Goal: Task Accomplishment & Management: Manage account settings

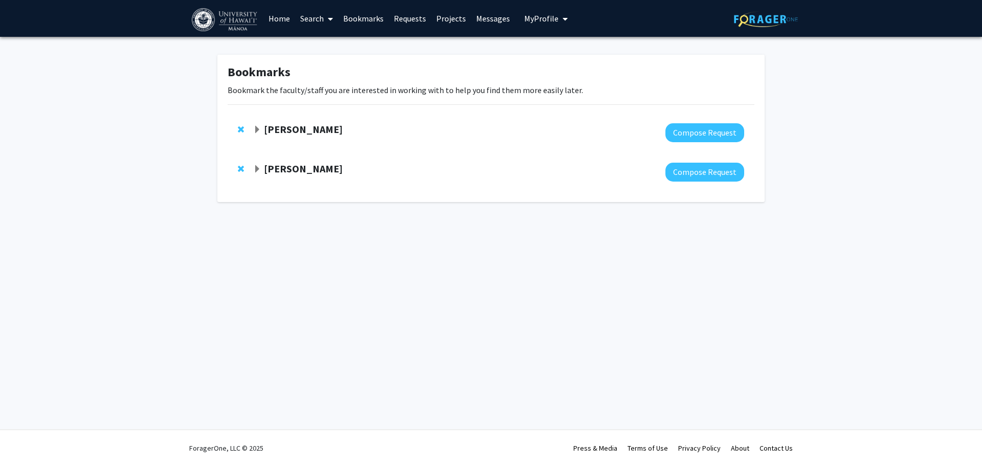
click at [323, 19] on link "Search" at bounding box center [316, 19] width 43 height 36
click at [347, 71] on span "Students" at bounding box center [326, 67] width 62 height 20
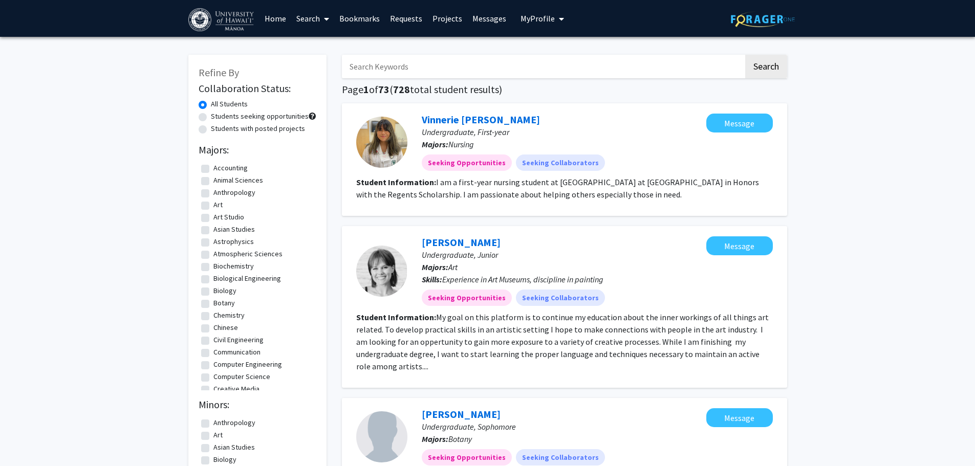
click at [312, 18] on link "Search" at bounding box center [312, 19] width 43 height 36
click at [336, 56] on span "Faculty/Staff" at bounding box center [328, 47] width 75 height 20
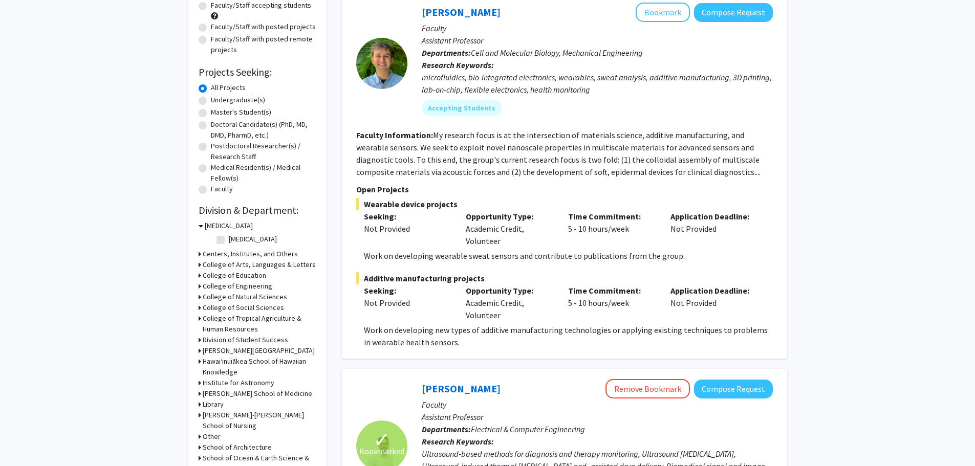
scroll to position [102, 0]
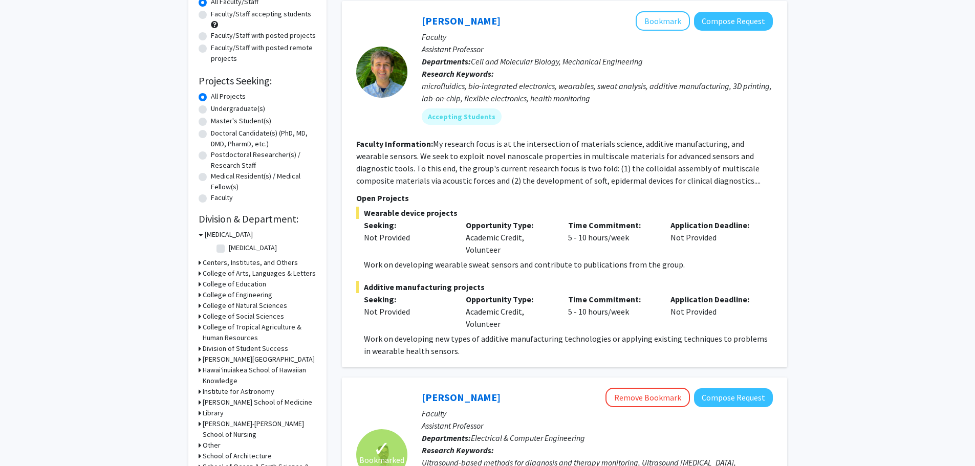
click at [548, 182] on fg-read-more "My research focus is at the intersection of materials science, additive manufac…" at bounding box center [558, 162] width 404 height 47
click at [638, 190] on fg-search-faculty "[PERSON_NAME] Bookmark Compose Request Faculty Assistant Professor Departments:…" at bounding box center [564, 184] width 416 height 346
click at [641, 185] on fg-read-more "My research focus is at the intersection of materials science, additive manufac…" at bounding box center [558, 162] width 404 height 47
click at [211, 109] on label "Undergraduate(s)" at bounding box center [238, 108] width 54 height 11
click at [211, 109] on input "Undergraduate(s)" at bounding box center [214, 106] width 7 height 7
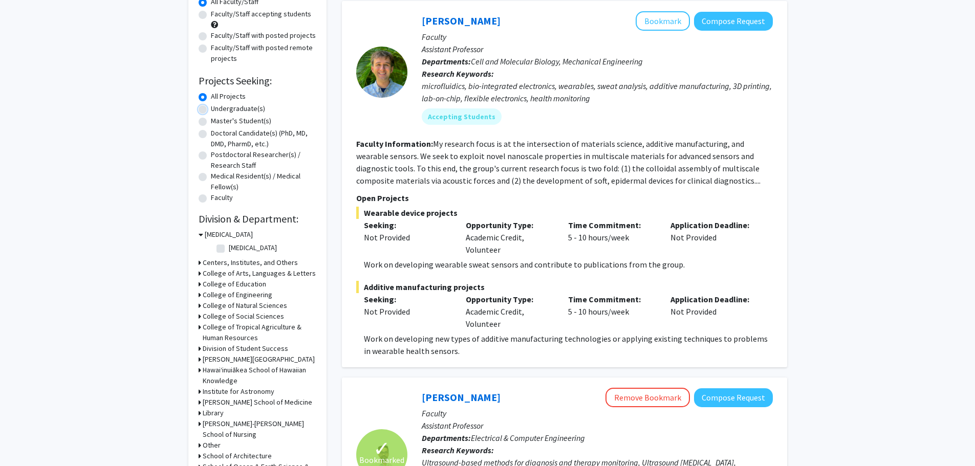
radio input "true"
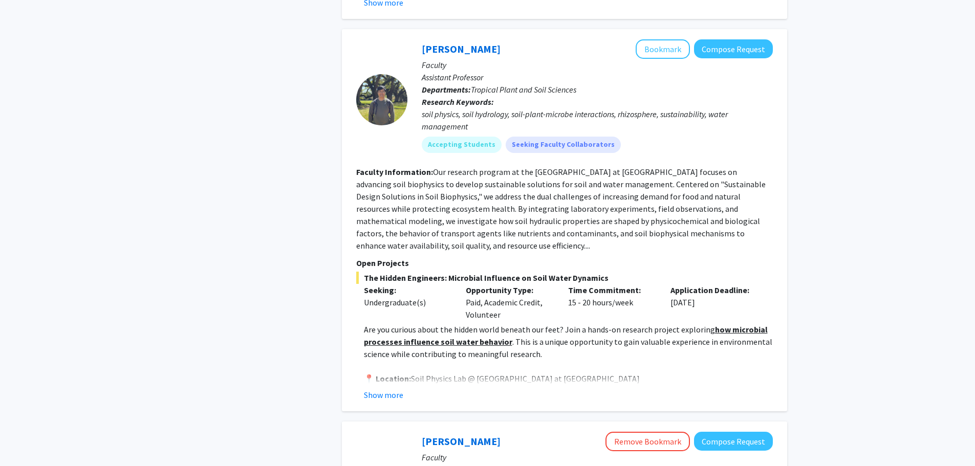
scroll to position [2251, 0]
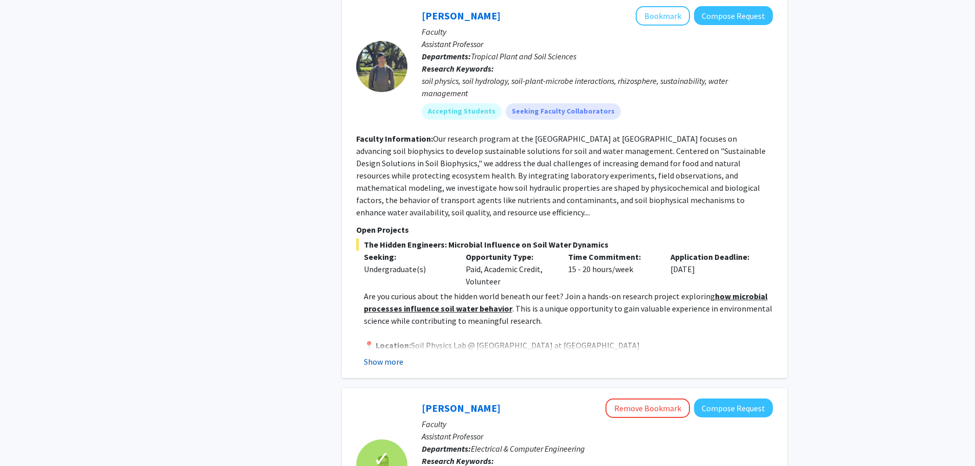
click at [391, 356] on button "Show more" at bounding box center [383, 362] width 39 height 12
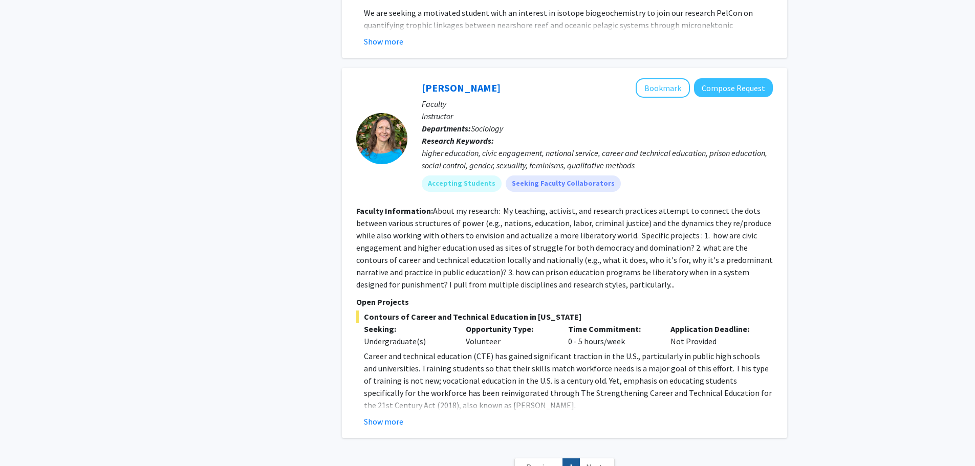
scroll to position [4553, 0]
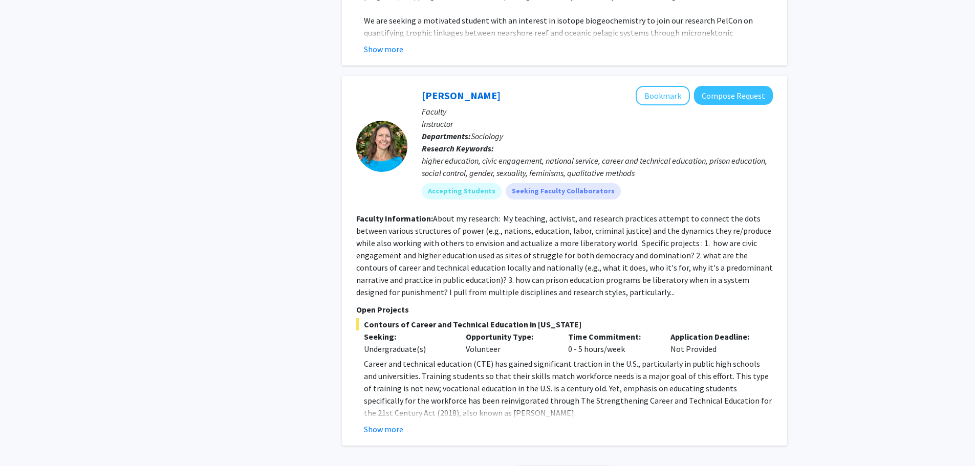
click at [533, 379] on p "Career and technical education (CTE) has gained significant traction in the U.S…" at bounding box center [568, 388] width 409 height 61
click at [534, 373] on p "Career and technical education (CTE) has gained significant traction in the U.S…" at bounding box center [568, 388] width 409 height 61
click at [600, 466] on span "Next »" at bounding box center [597, 475] width 22 height 10
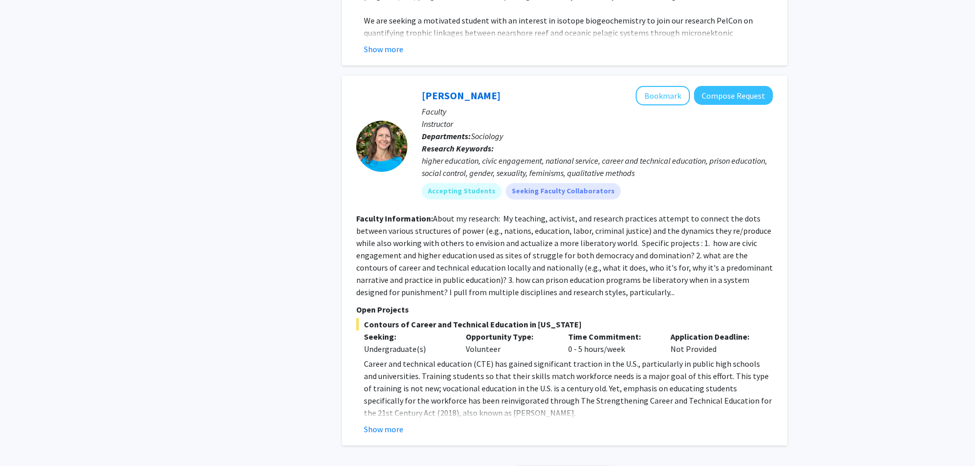
click at [601, 466] on span "Next »" at bounding box center [597, 475] width 22 height 10
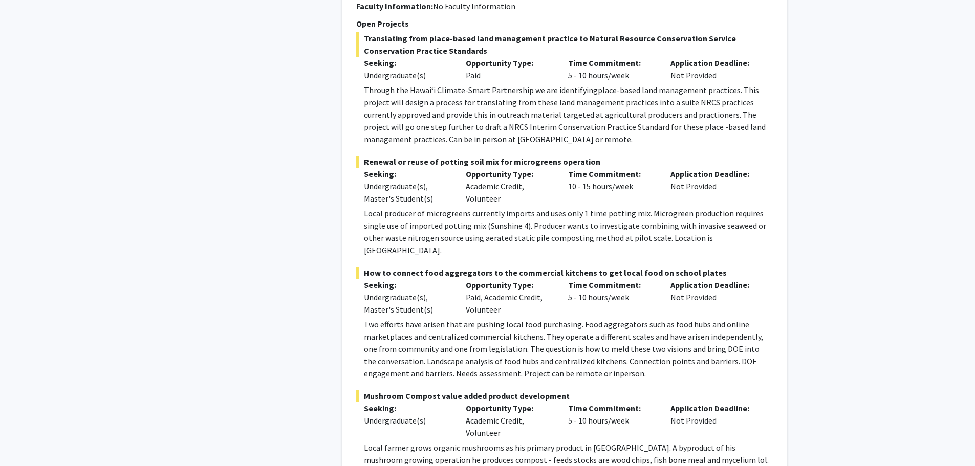
scroll to position [0, 0]
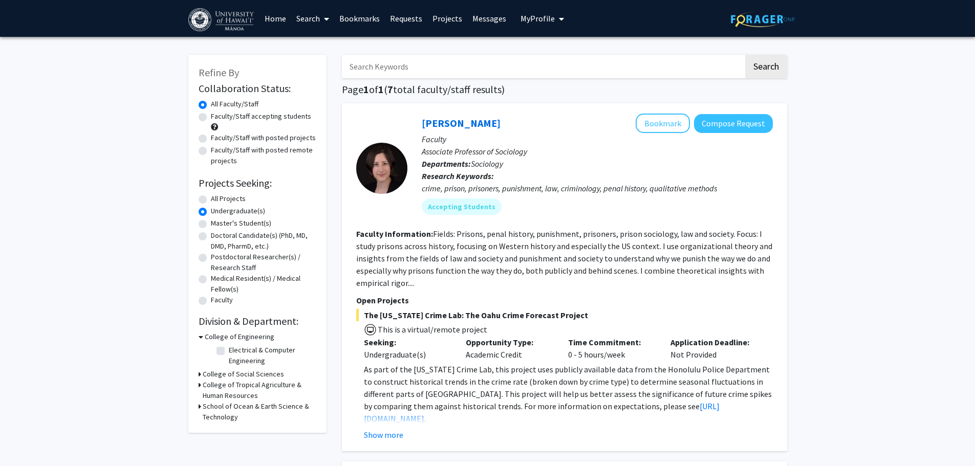
click at [369, 14] on link "Bookmarks" at bounding box center [359, 19] width 51 height 36
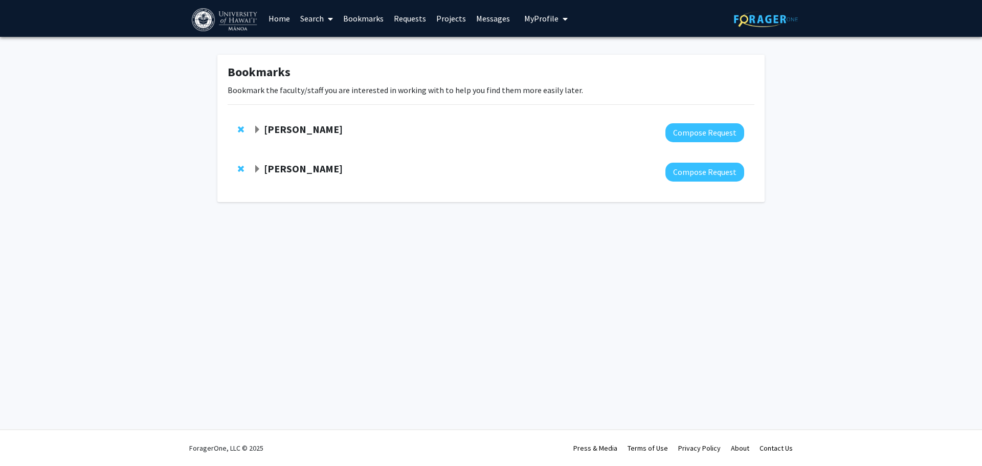
click at [254, 130] on span "Expand Naiyi Fincham Bookmark" at bounding box center [257, 130] width 8 height 8
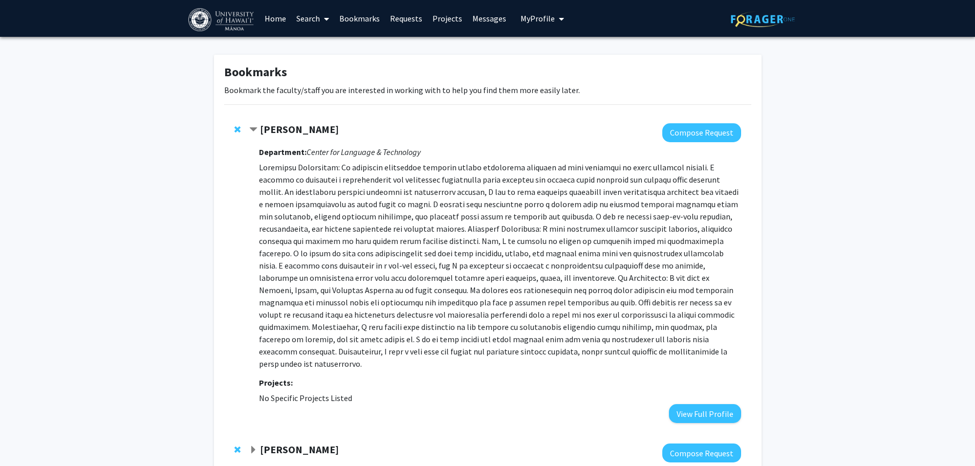
click at [276, 132] on strong "[PERSON_NAME]" at bounding box center [299, 129] width 79 height 13
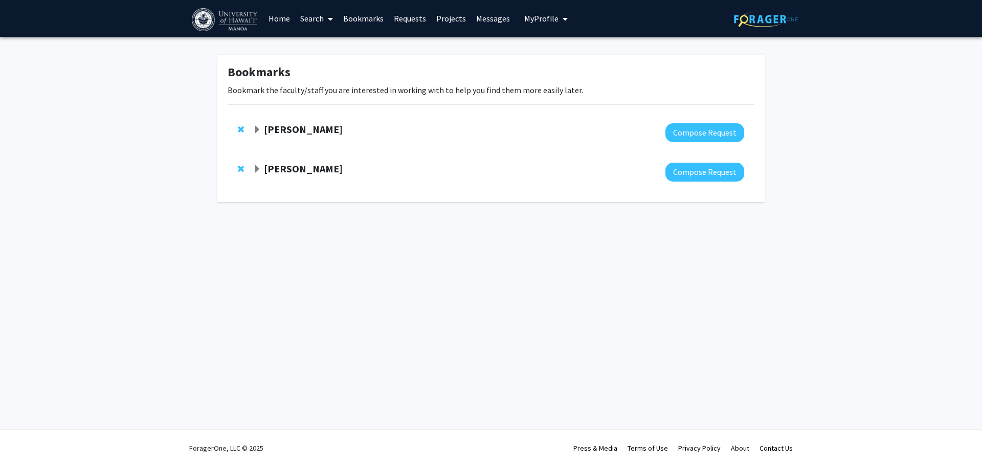
click at [286, 126] on strong "[PERSON_NAME]" at bounding box center [303, 129] width 79 height 13
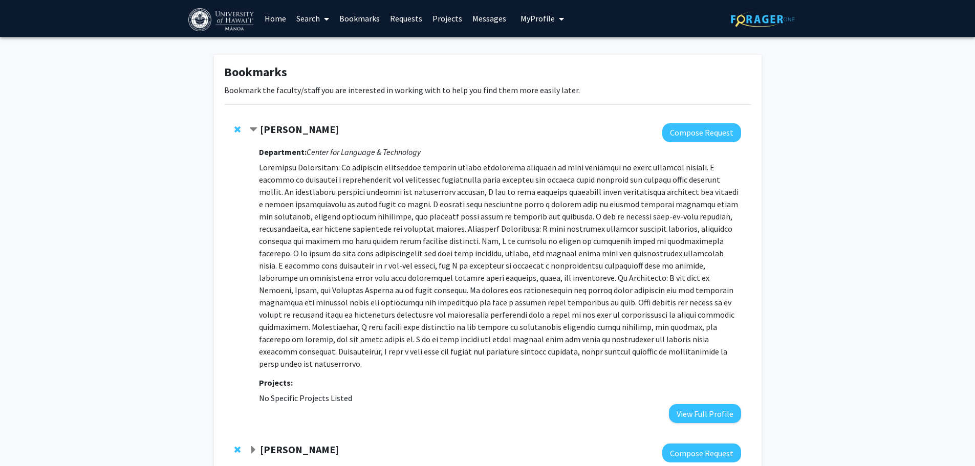
click at [317, 186] on p at bounding box center [499, 265] width 481 height 209
click at [254, 131] on span "Contract Naiyi Fincham Bookmark" at bounding box center [253, 130] width 8 height 8
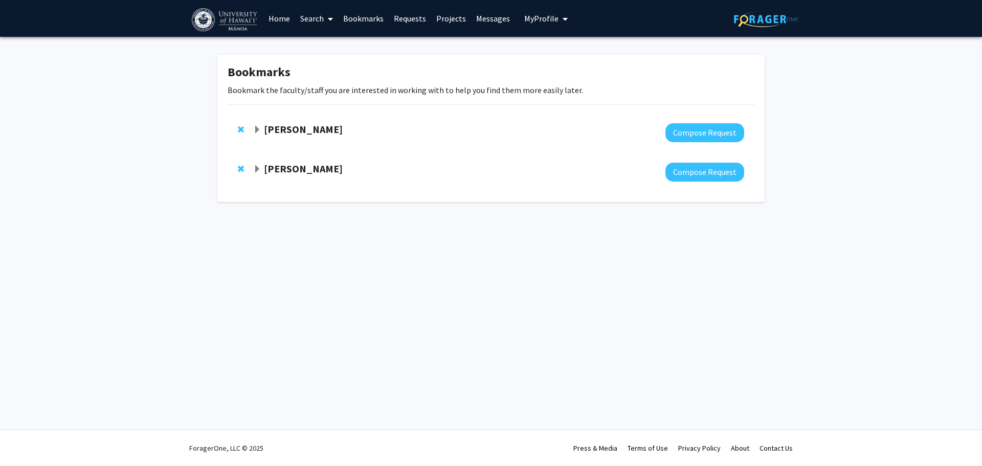
click at [350, 16] on link "Bookmarks" at bounding box center [363, 19] width 51 height 36
click at [301, 20] on link "Search" at bounding box center [316, 19] width 43 height 36
click at [408, 22] on link "Requests" at bounding box center [410, 19] width 42 height 36
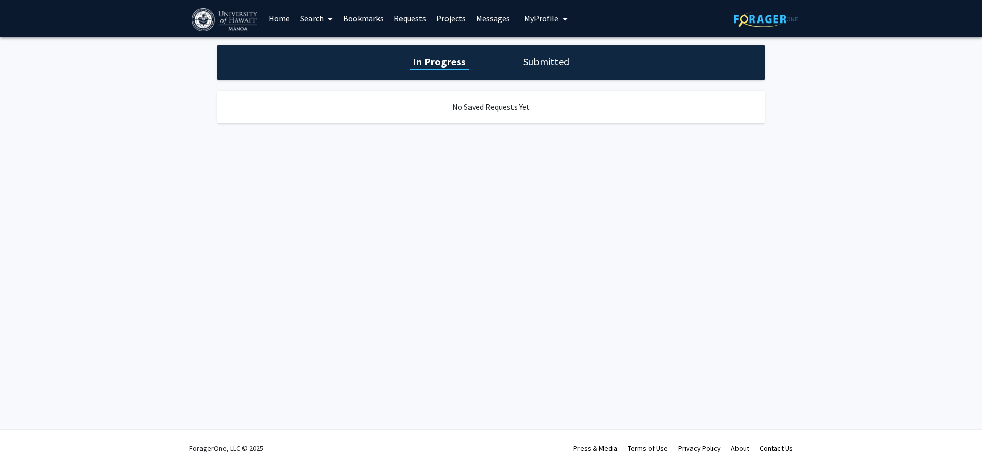
click at [457, 20] on link "Projects" at bounding box center [451, 19] width 40 height 36
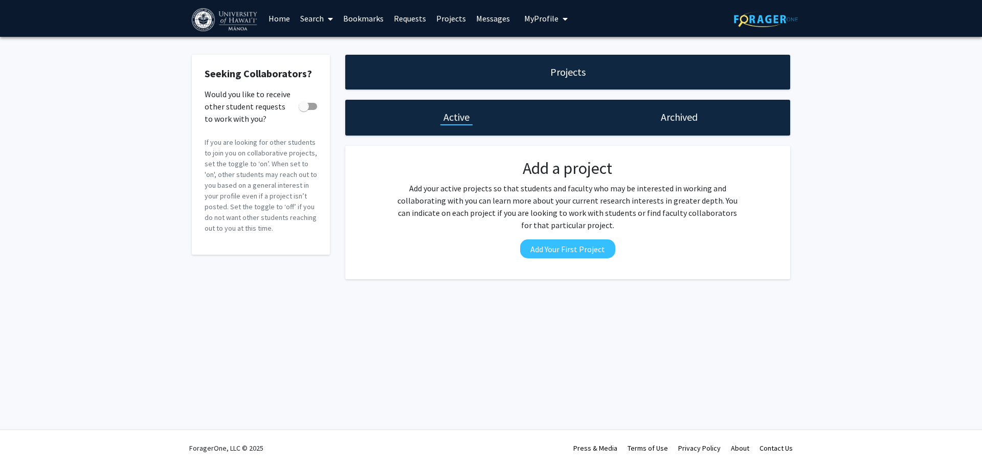
click at [299, 17] on link "Search" at bounding box center [316, 19] width 43 height 36
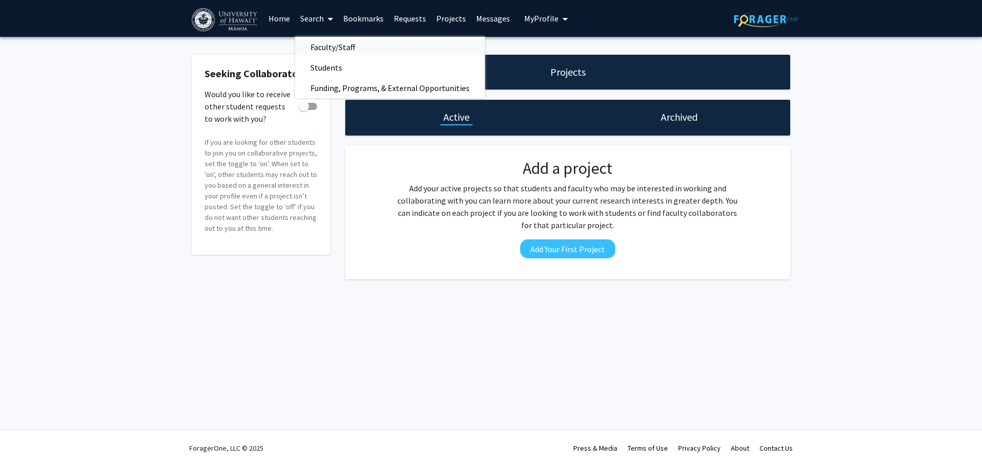
click at [340, 53] on span "Faculty/Staff" at bounding box center [332, 47] width 75 height 20
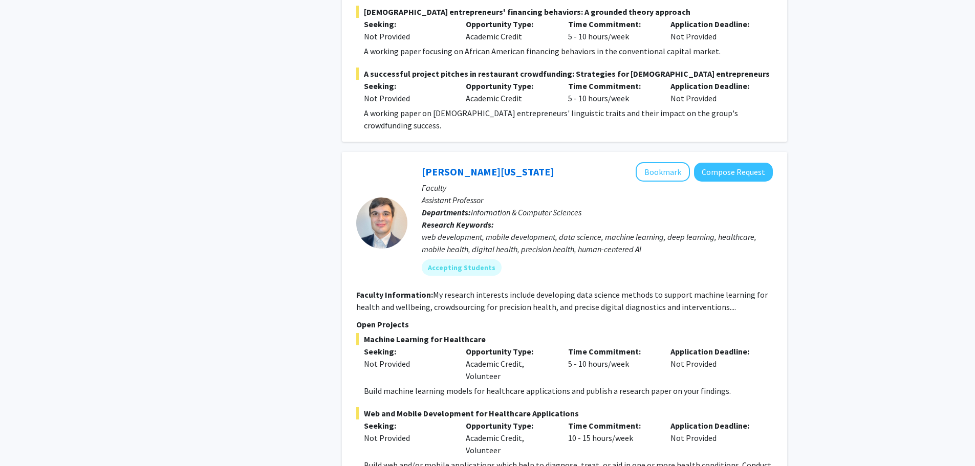
scroll to position [4484, 0]
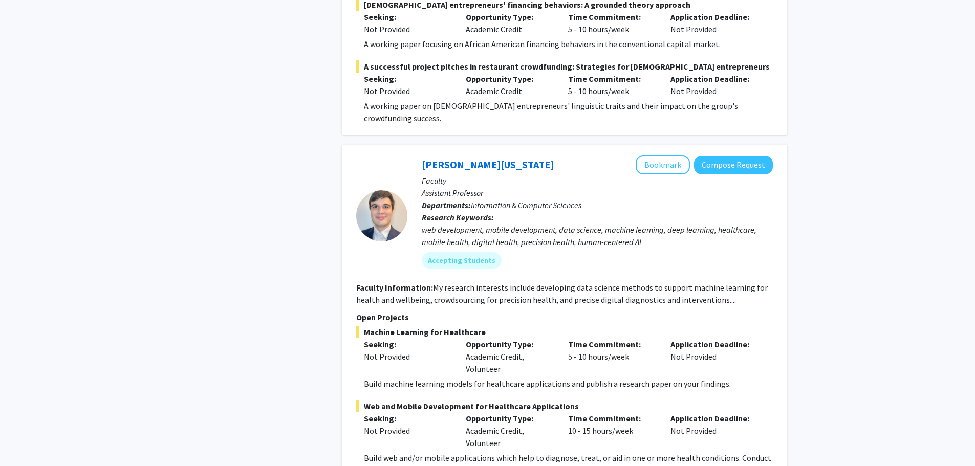
click at [748, 281] on section "Faculty Information: My research interests include developing data science meth…" at bounding box center [564, 293] width 416 height 25
click at [730, 281] on section "Faculty Information: My research interests include developing data science meth…" at bounding box center [564, 293] width 416 height 25
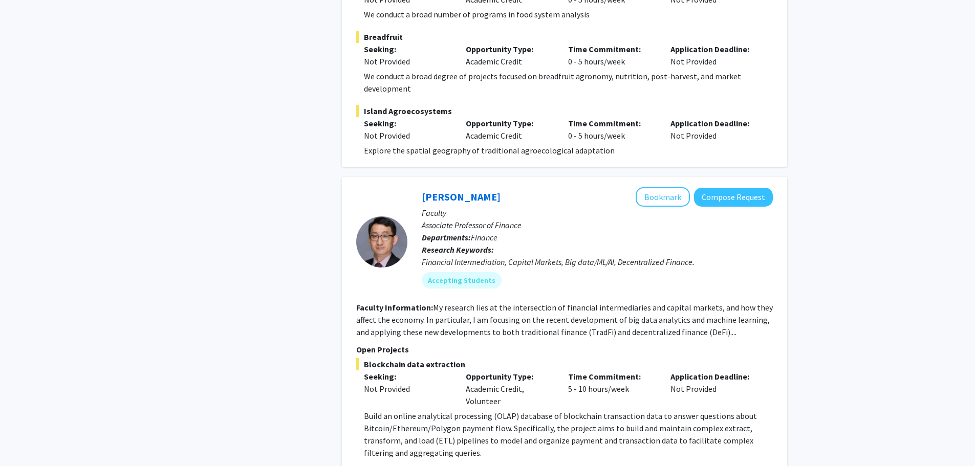
scroll to position [5456, 0]
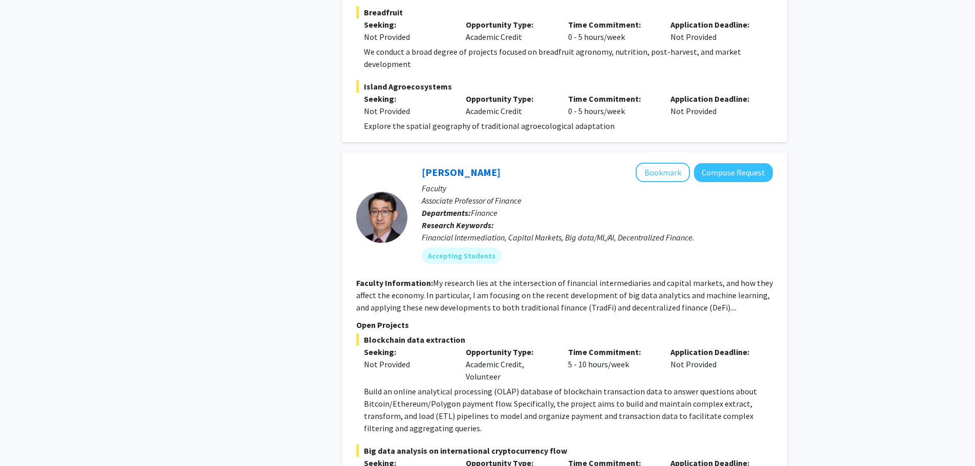
click at [666, 278] on fg-read-more "My research lies at the intersection of financial intermediaries and capital ma…" at bounding box center [564, 295] width 416 height 35
drag, startPoint x: 678, startPoint y: 261, endPoint x: 691, endPoint y: 289, distance: 30.2
click at [678, 278] on fg-read-more "My research lies at the intersection of financial intermediaries and capital ma…" at bounding box center [564, 295] width 416 height 35
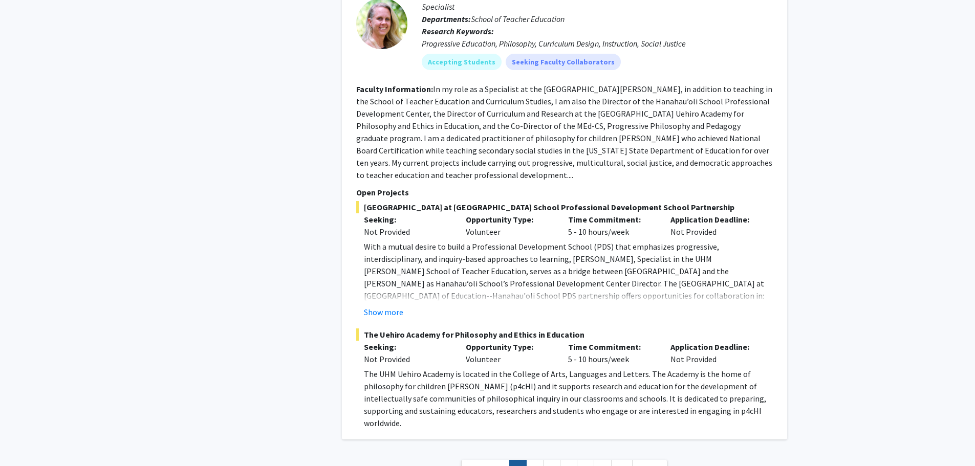
scroll to position [6064, 0]
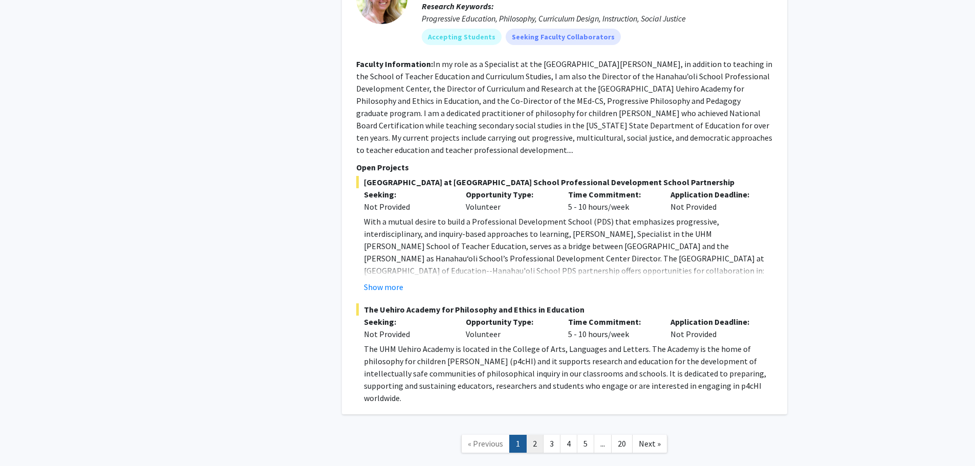
click at [536, 435] on link "2" at bounding box center [534, 444] width 17 height 18
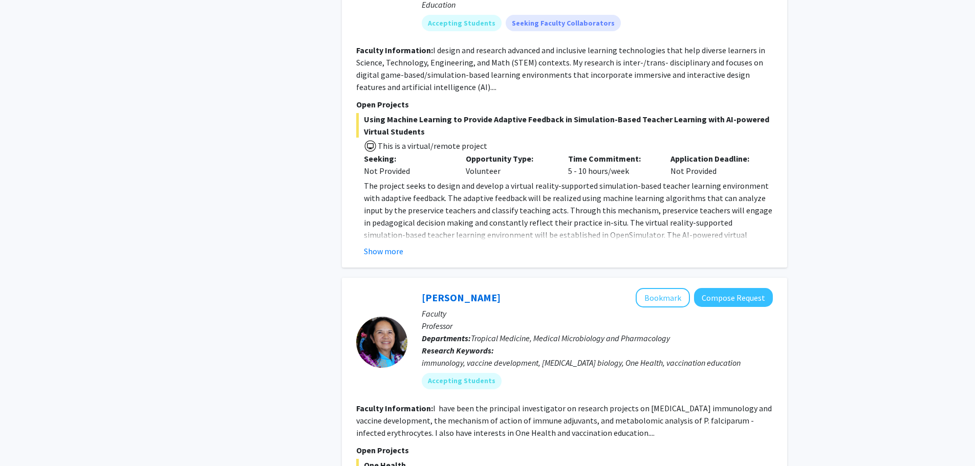
scroll to position [2149, 0]
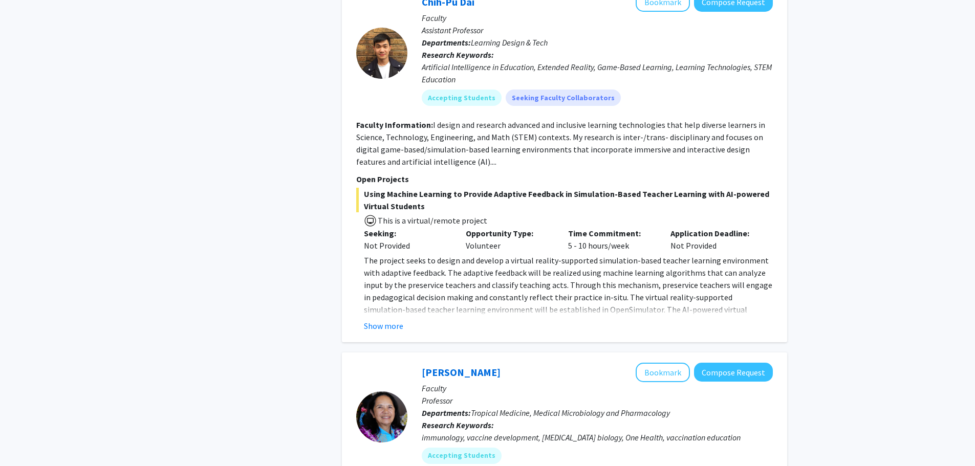
click at [396, 320] on button "Show more" at bounding box center [383, 326] width 39 height 12
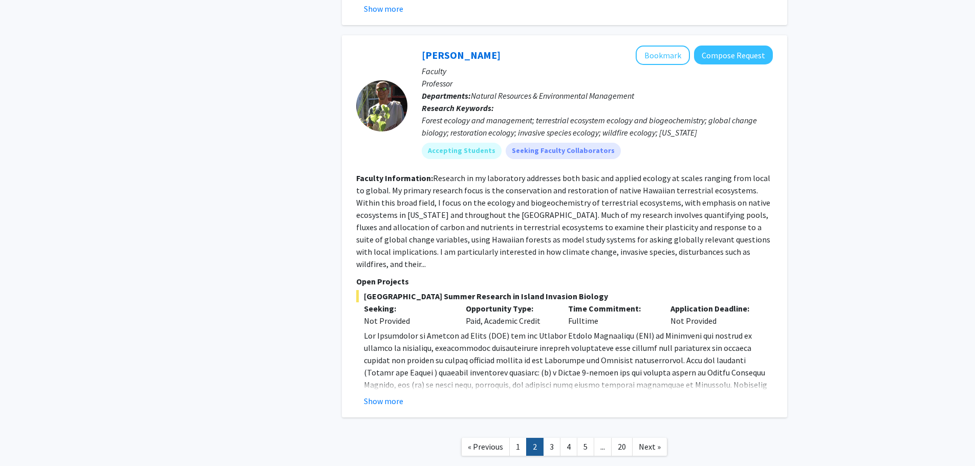
scroll to position [3172, 0]
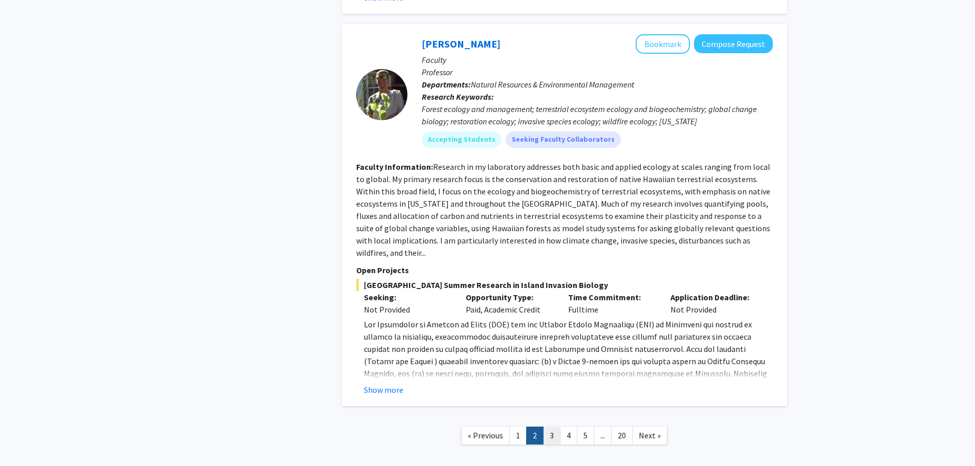
click at [550, 427] on link "3" at bounding box center [551, 436] width 17 height 18
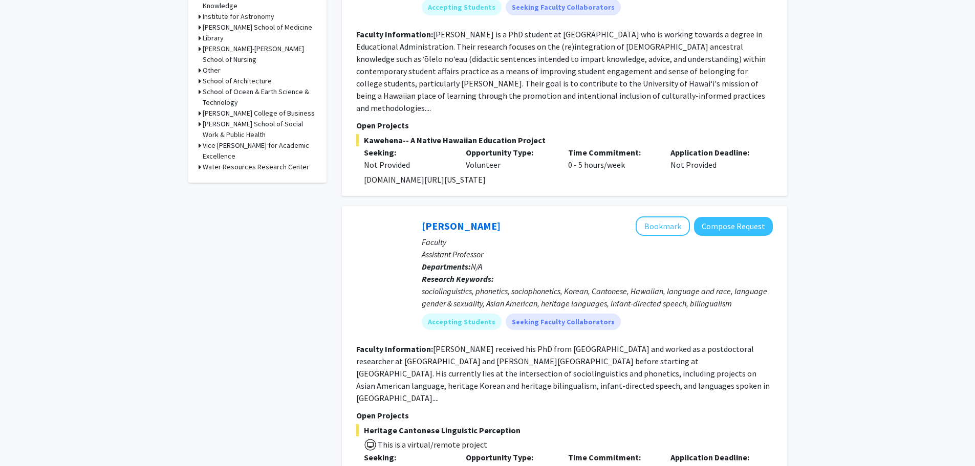
scroll to position [512, 0]
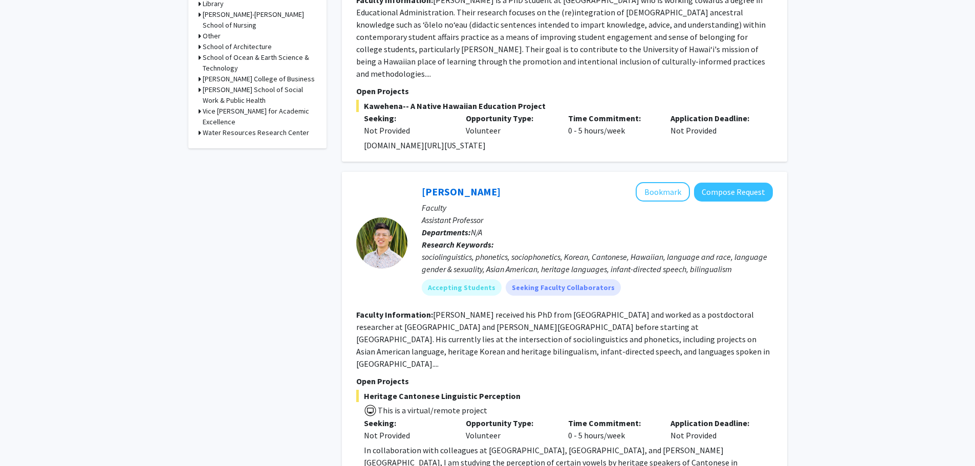
click at [496, 336] on fg-read-more "[PERSON_NAME] received his PhD from [GEOGRAPHIC_DATA] and worked as a postdocto…" at bounding box center [562, 339] width 413 height 59
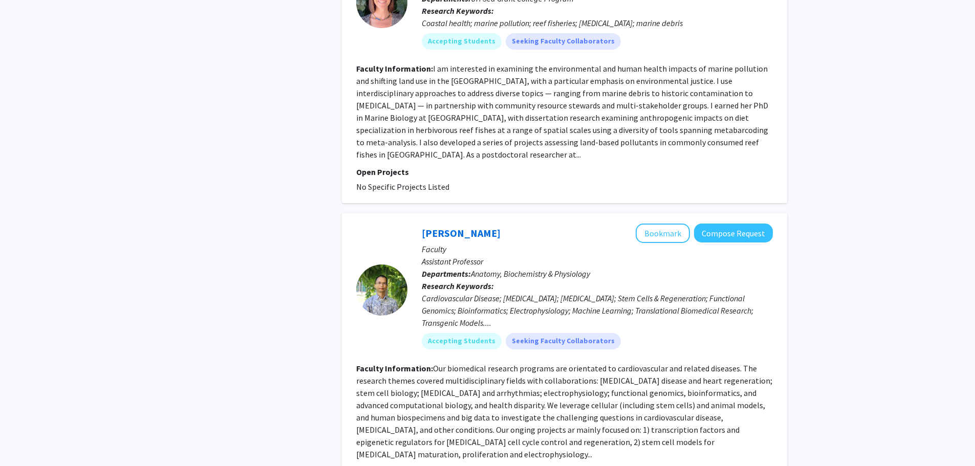
scroll to position [1535, 0]
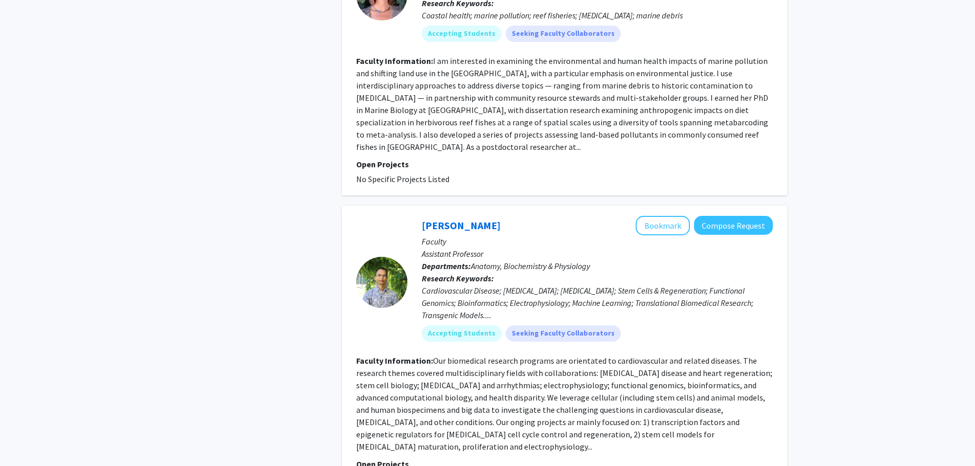
click at [413, 413] on fg-read-more "Our biomedical research programs are orientated to cardiovascular and related d…" at bounding box center [564, 404] width 416 height 96
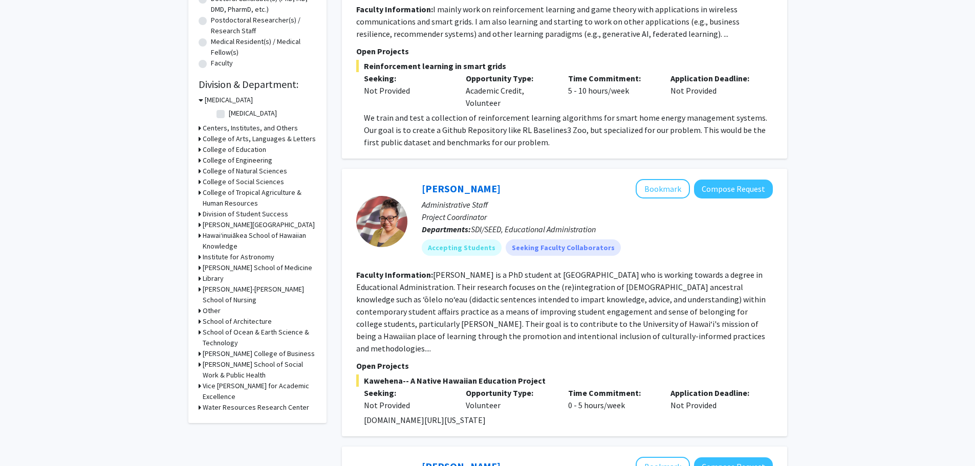
scroll to position [0, 0]
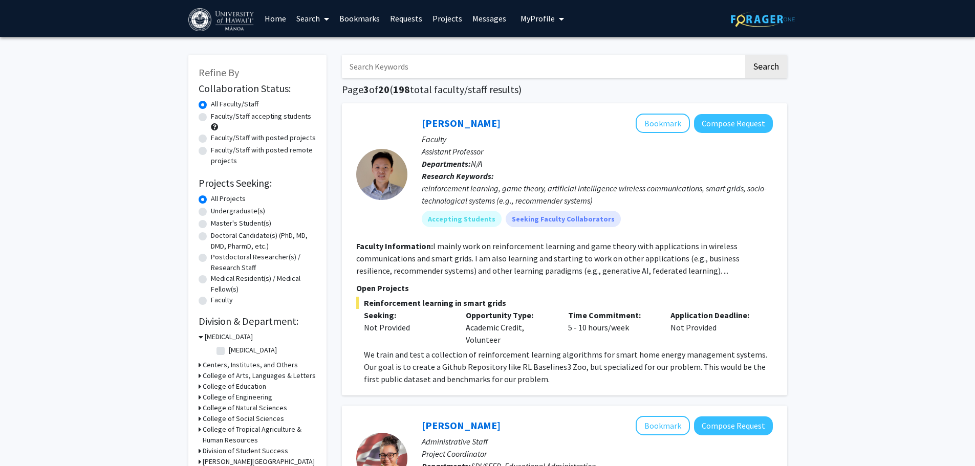
click at [229, 350] on label "[MEDICAL_DATA]" at bounding box center [253, 350] width 48 height 11
click at [229, 350] on input "[MEDICAL_DATA]" at bounding box center [232, 348] width 7 height 7
checkbox input "true"
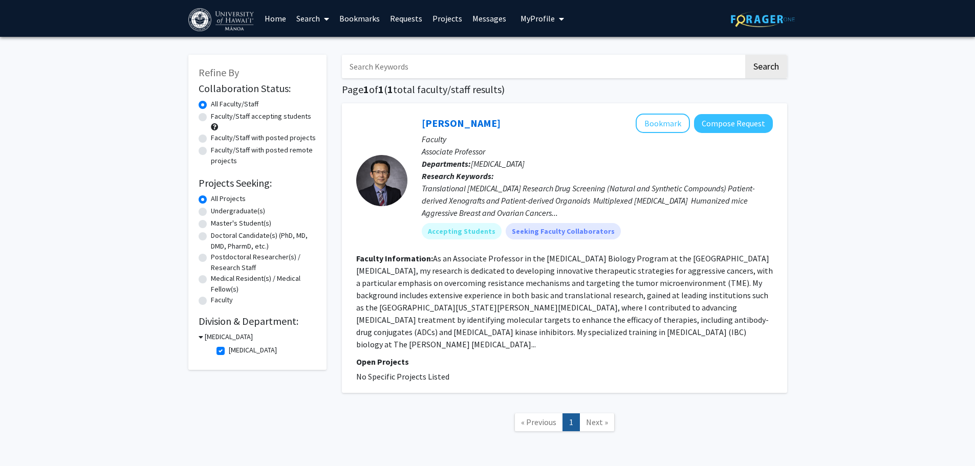
click at [229, 353] on label "[MEDICAL_DATA]" at bounding box center [253, 350] width 48 height 11
click at [229, 351] on input "[MEDICAL_DATA]" at bounding box center [232, 348] width 7 height 7
checkbox input "false"
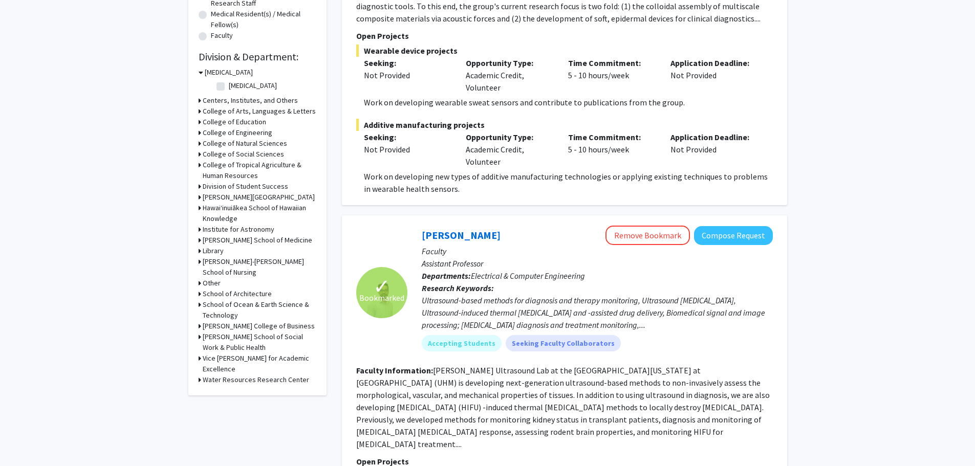
scroll to position [307, 0]
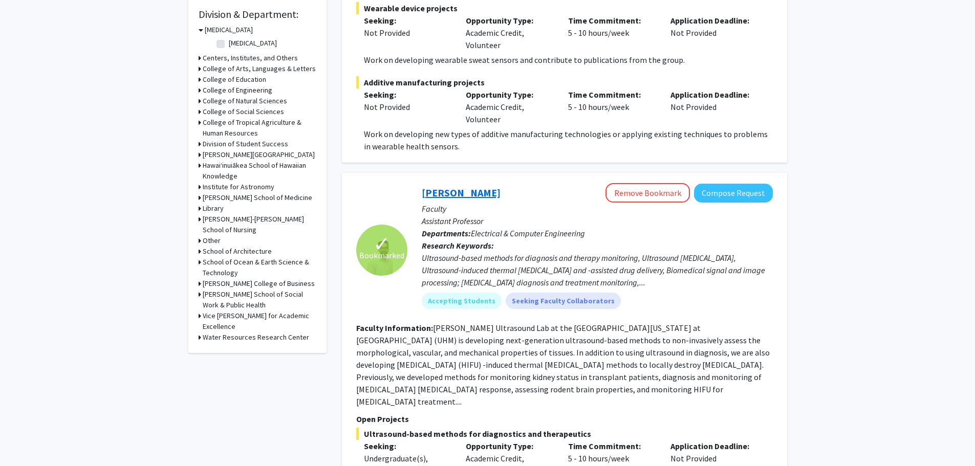
click at [464, 193] on link "[PERSON_NAME]" at bounding box center [461, 192] width 79 height 13
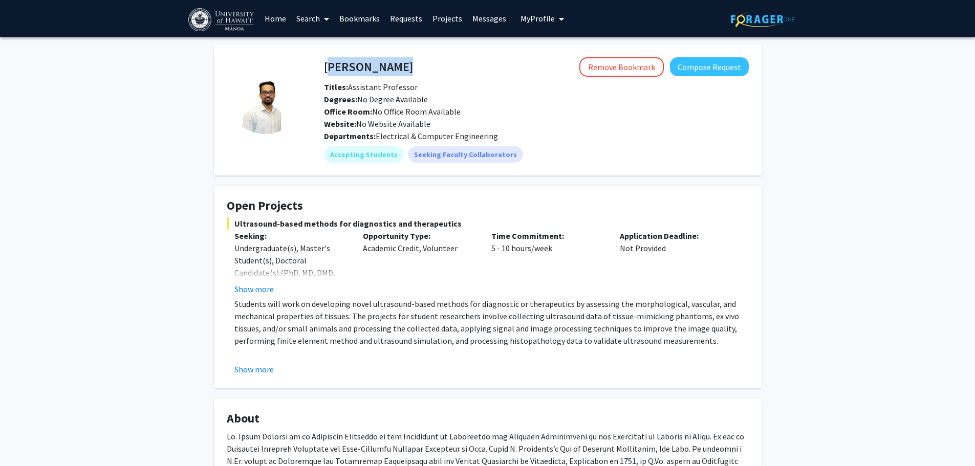
drag, startPoint x: 409, startPoint y: 68, endPoint x: 327, endPoint y: 70, distance: 82.4
click at [327, 70] on div "[PERSON_NAME] Remove Bookmark Compose Request" at bounding box center [536, 66] width 440 height 19
copy h4 "[PERSON_NAME]"
click at [396, 186] on fg-card "Open Projects Ultrasound-based methods for diagnostics and therapeutics Seeking…" at bounding box center [487, 287] width 547 height 203
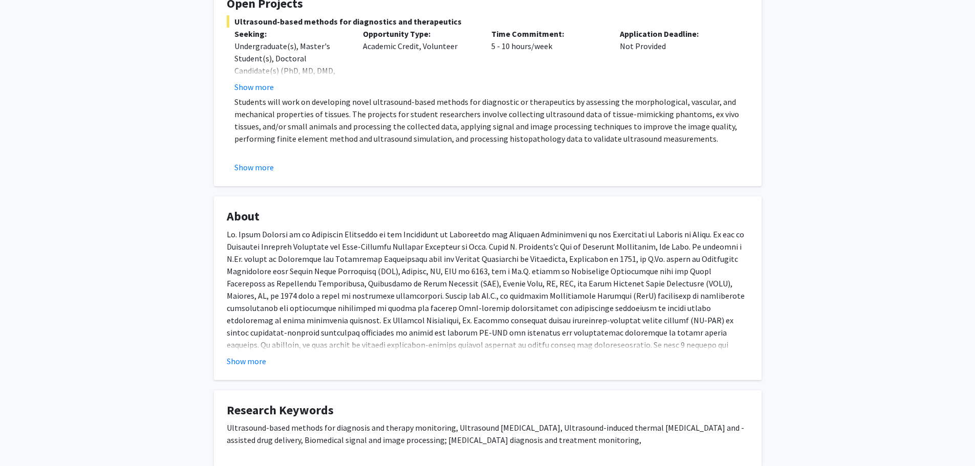
scroll to position [205, 0]
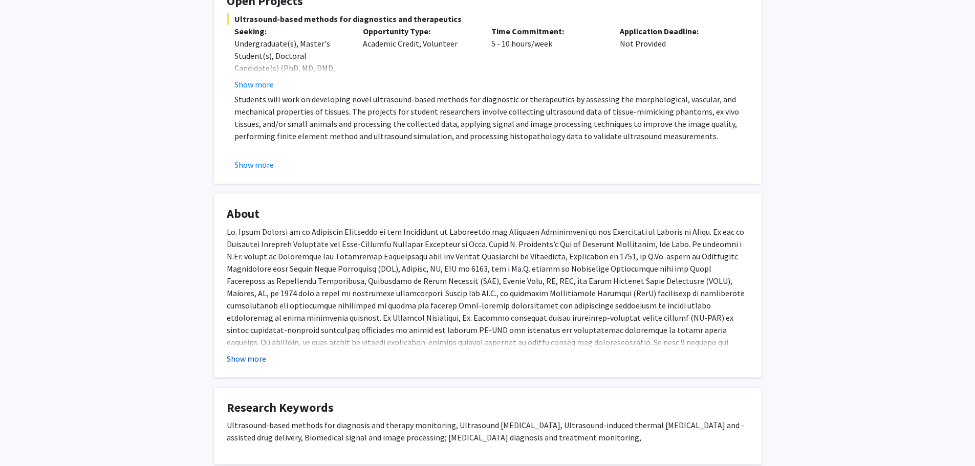
click at [253, 363] on button "Show more" at bounding box center [246, 358] width 39 height 12
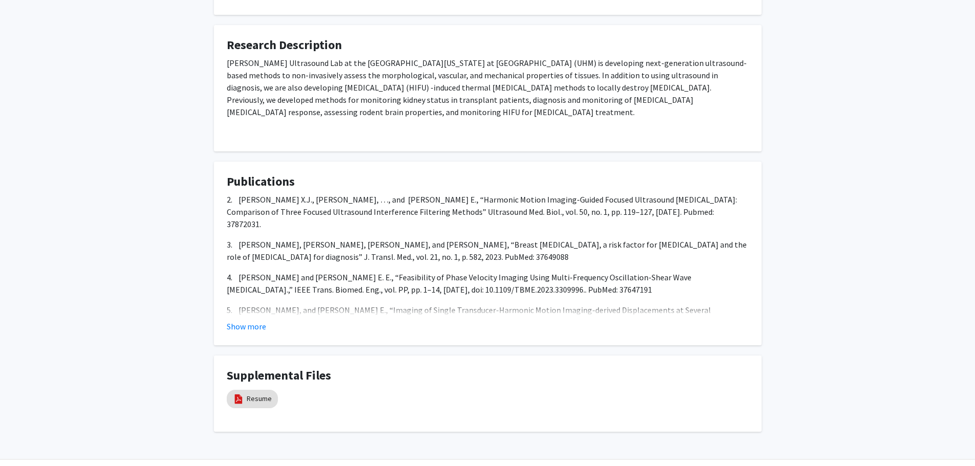
scroll to position [704, 0]
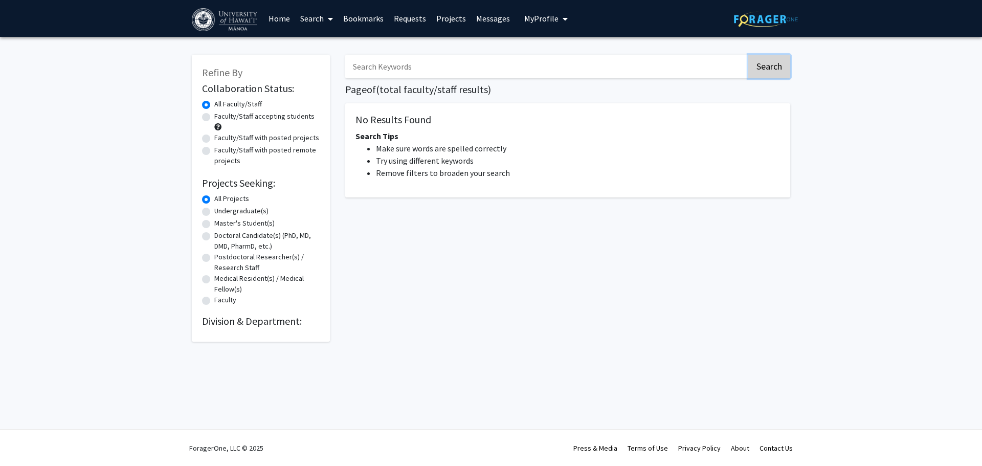
click at [772, 67] on button "Search" at bounding box center [769, 67] width 42 height 24
click at [271, 19] on link "Home" at bounding box center [279, 19] width 32 height 36
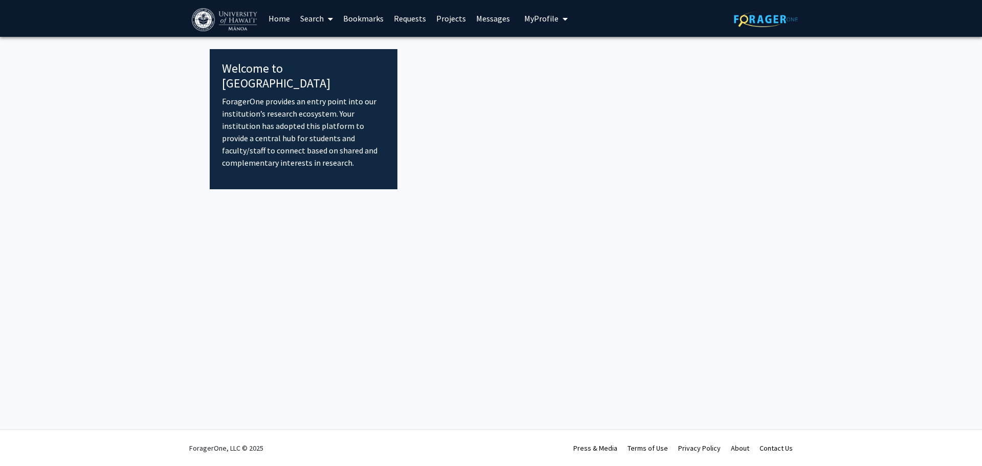
click at [306, 23] on link "Search" at bounding box center [316, 19] width 43 height 36
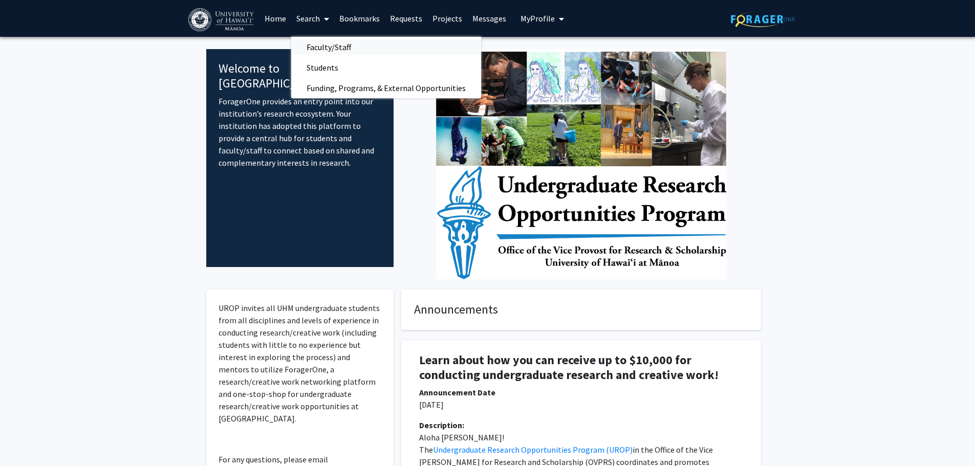
click at [329, 42] on span "Faculty/Staff" at bounding box center [328, 47] width 75 height 20
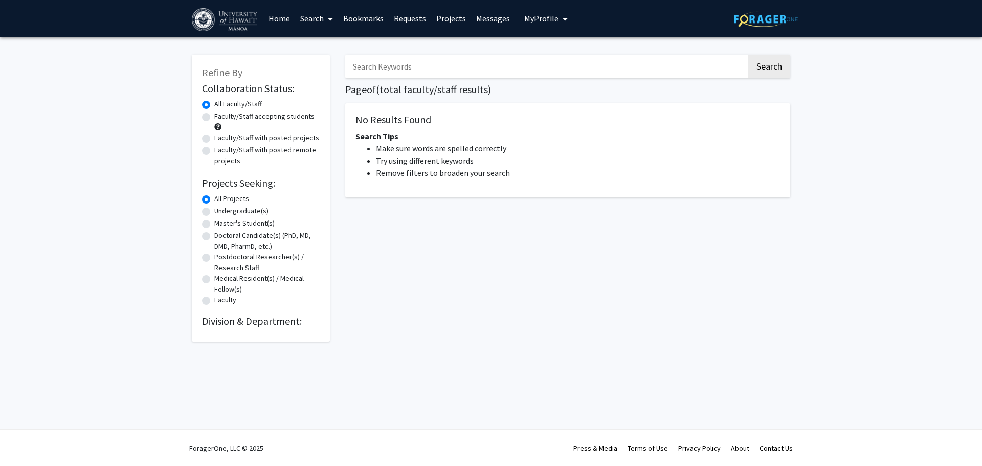
click at [210, 115] on div "Faculty/Staff accepting students" at bounding box center [261, 121] width 118 height 21
click at [214, 116] on label "Faculty/Staff accepting students" at bounding box center [264, 116] width 100 height 11
click at [214, 116] on input "Faculty/Staff accepting students" at bounding box center [217, 114] width 7 height 7
radio input "true"
click at [756, 64] on button "Search" at bounding box center [769, 67] width 42 height 24
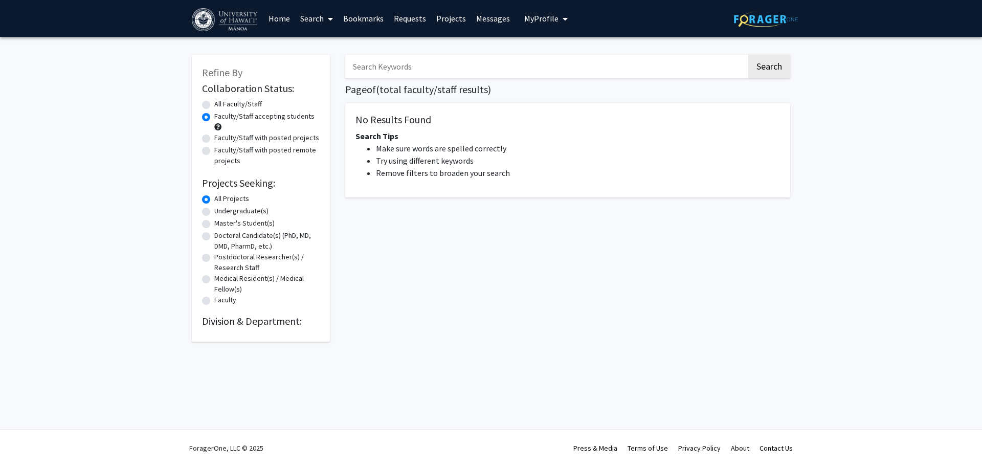
click at [389, 165] on li "Try using different keywords" at bounding box center [578, 160] width 404 height 12
click at [215, 24] on img at bounding box center [226, 19] width 68 height 23
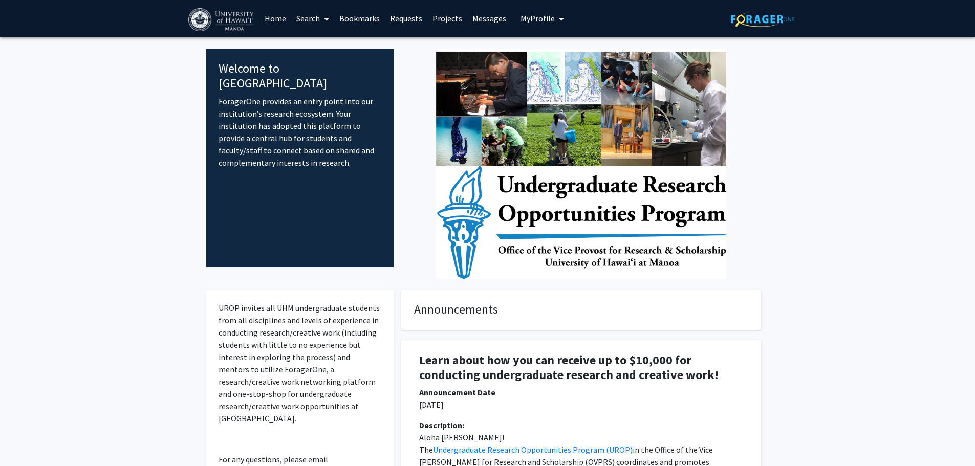
click at [321, 18] on span at bounding box center [324, 19] width 9 height 36
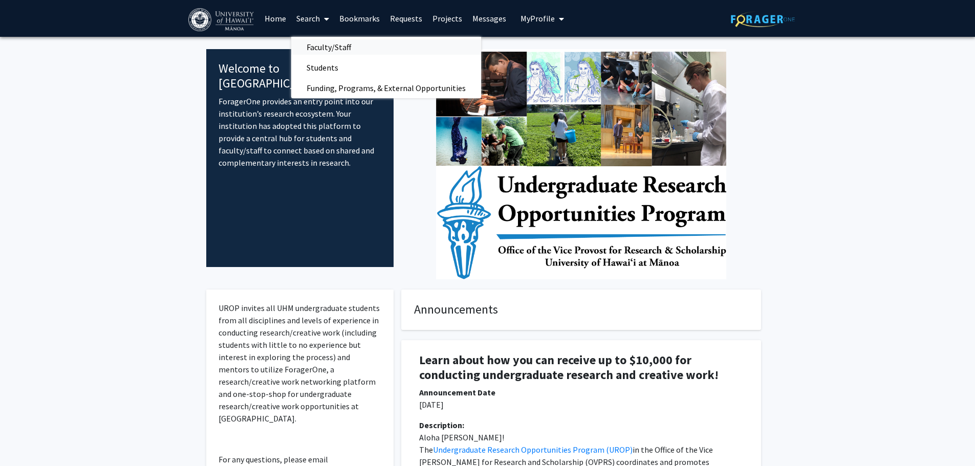
click at [326, 38] on span "Faculty/Staff" at bounding box center [328, 47] width 75 height 20
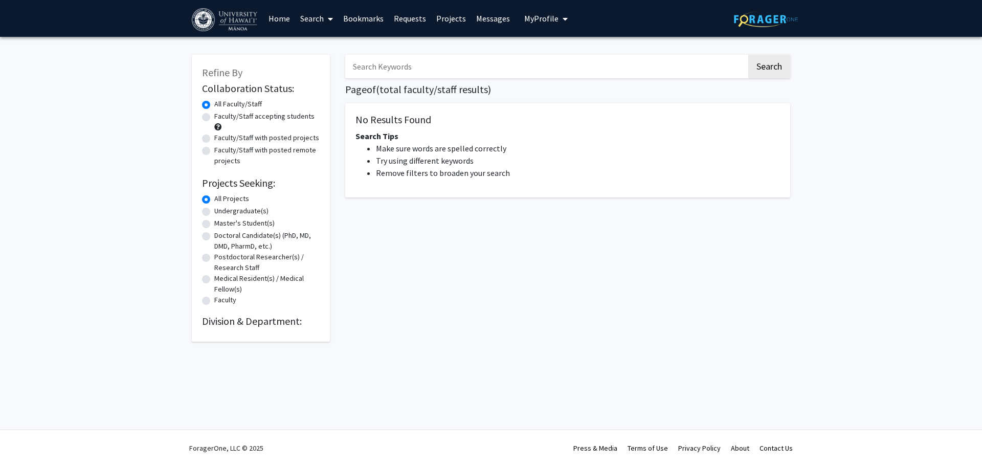
click at [317, 19] on link "Search" at bounding box center [316, 19] width 43 height 36
click at [324, 82] on span "Funding, Programs, & External Opportunities" at bounding box center [390, 88] width 190 height 20
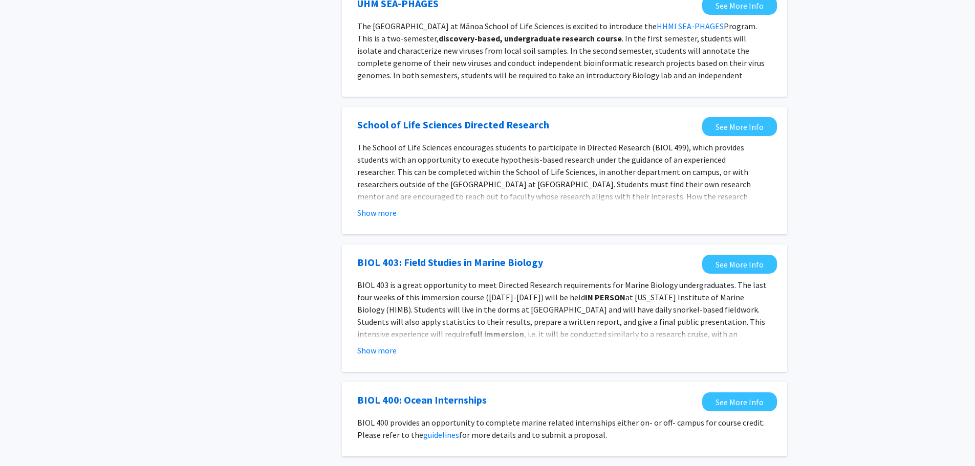
scroll to position [972, 0]
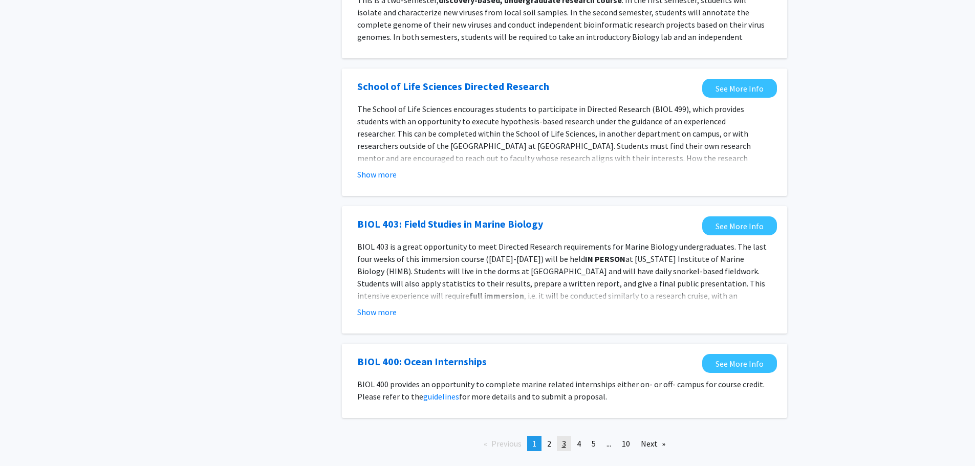
click at [557, 436] on link "page 3" at bounding box center [564, 443] width 14 height 15
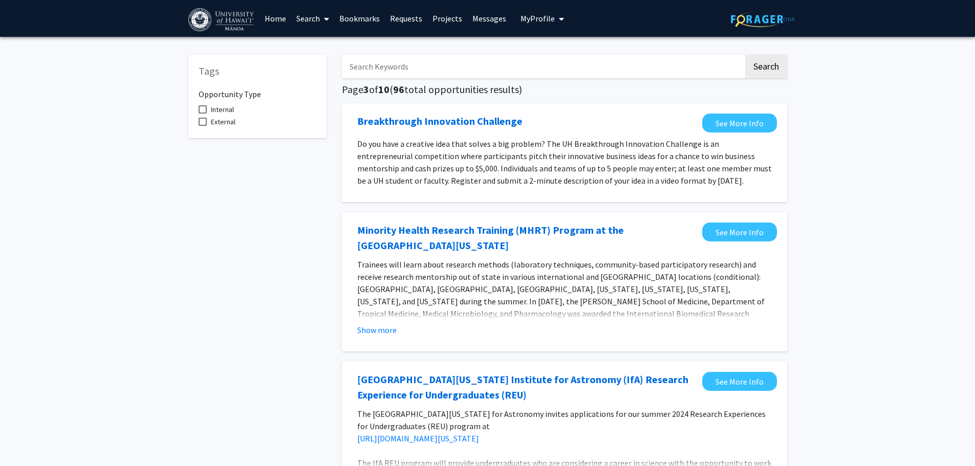
click at [295, 17] on link "Search" at bounding box center [312, 19] width 43 height 36
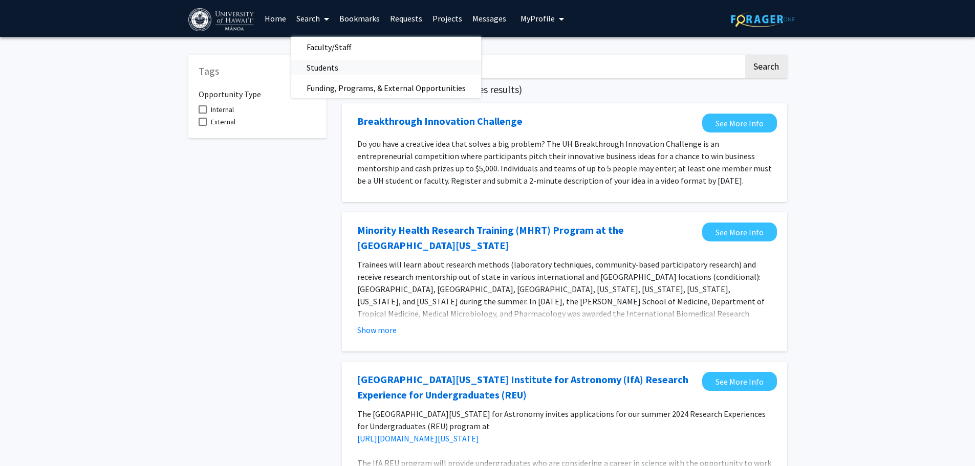
click at [337, 69] on span "Students" at bounding box center [322, 67] width 62 height 20
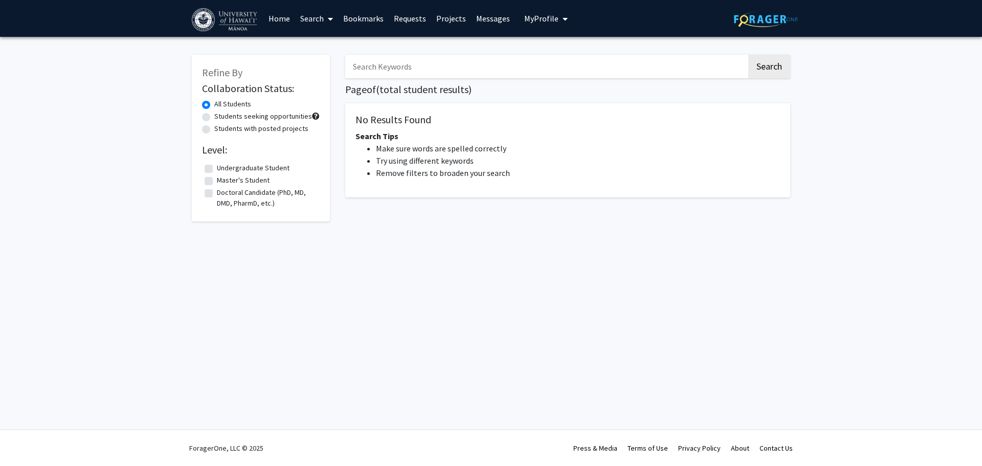
click at [317, 18] on link "Search" at bounding box center [316, 19] width 43 height 36
click at [324, 50] on span "Faculty/Staff" at bounding box center [332, 47] width 75 height 20
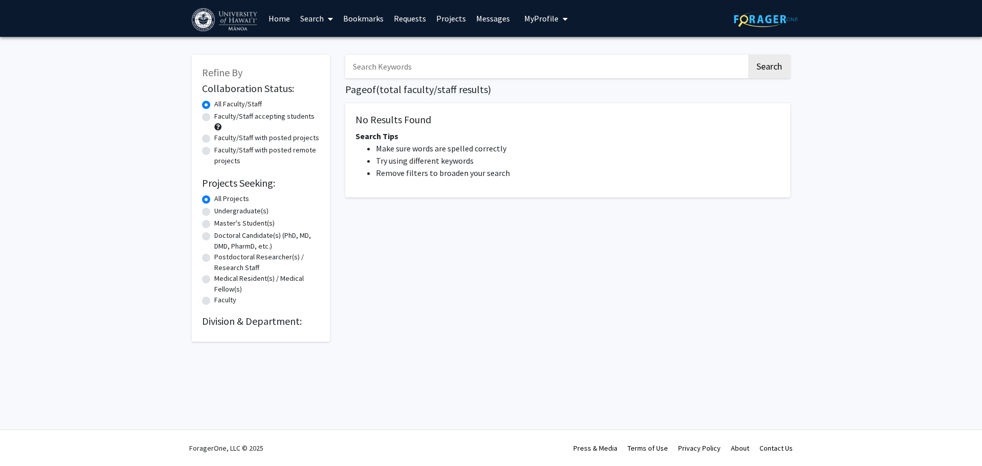
click at [216, 20] on img at bounding box center [226, 19] width 68 height 23
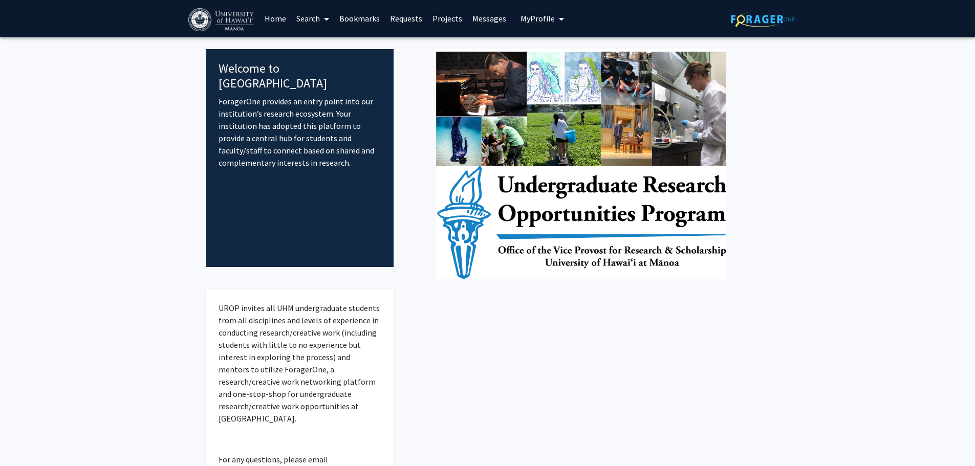
click at [203, 20] on img at bounding box center [222, 19] width 68 height 23
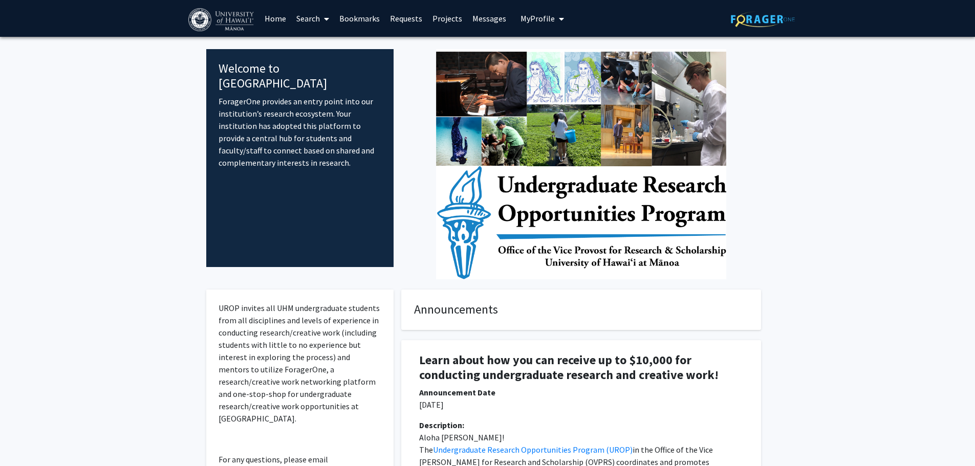
click at [326, 14] on span at bounding box center [324, 19] width 9 height 36
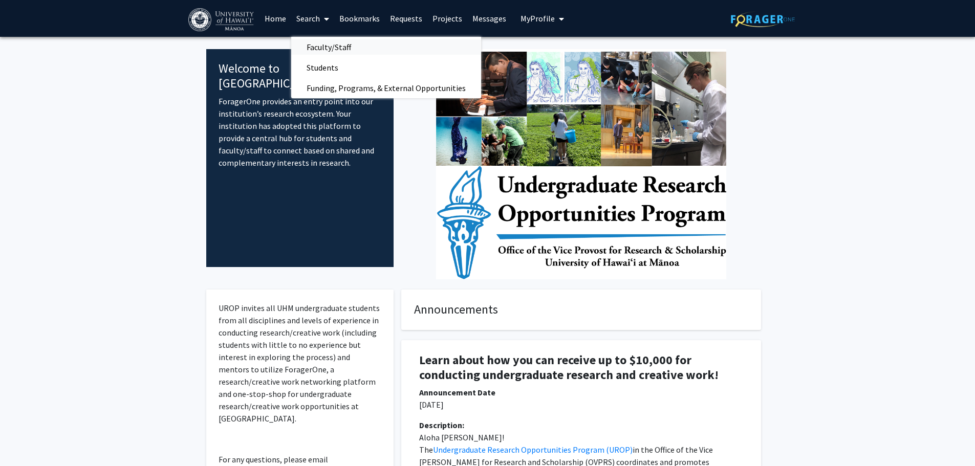
click at [327, 38] on span "Faculty/Staff" at bounding box center [328, 47] width 75 height 20
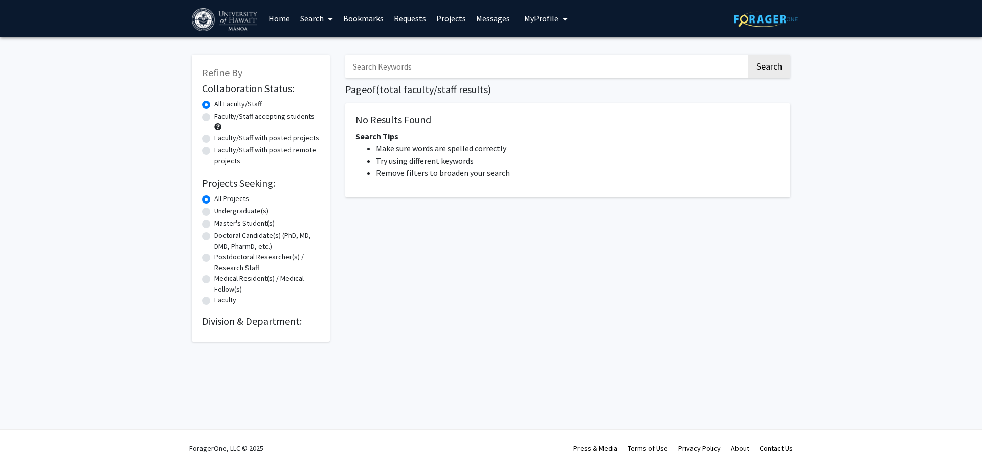
drag, startPoint x: 767, startPoint y: 14, endPoint x: 536, endPoint y: 24, distance: 230.9
click at [766, 14] on img at bounding box center [766, 19] width 64 height 16
click at [534, 18] on span "My Profile" at bounding box center [541, 18] width 34 height 10
click at [535, 59] on img at bounding box center [542, 52] width 20 height 20
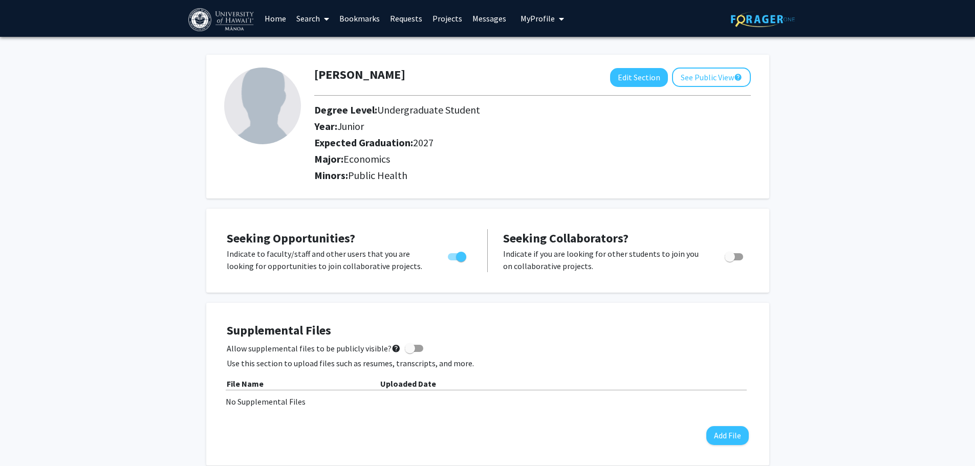
click at [408, 17] on link "Requests" at bounding box center [406, 19] width 42 height 36
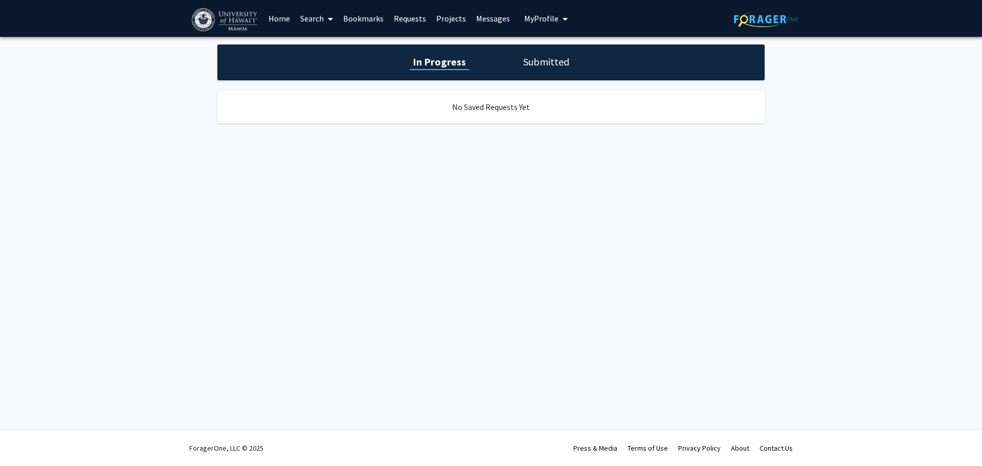
click at [456, 22] on link "Projects" at bounding box center [451, 19] width 40 height 36
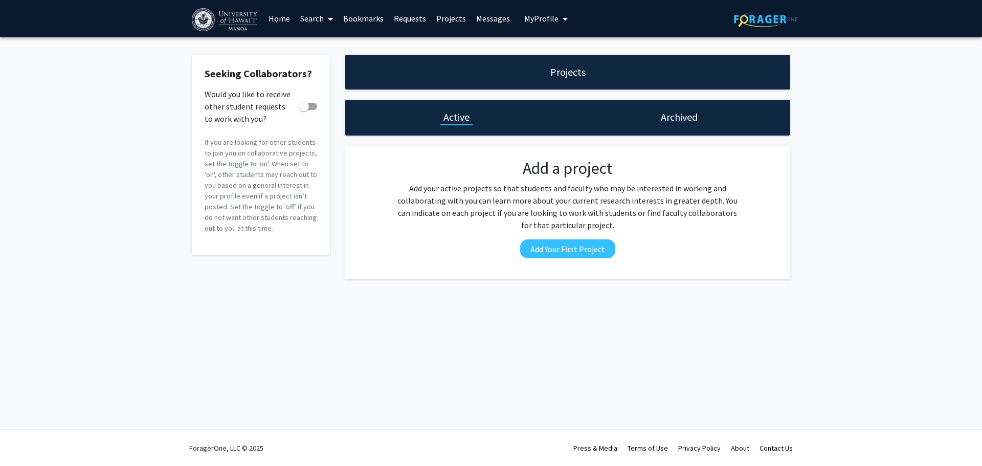
click at [487, 21] on link "Messages" at bounding box center [493, 19] width 44 height 36
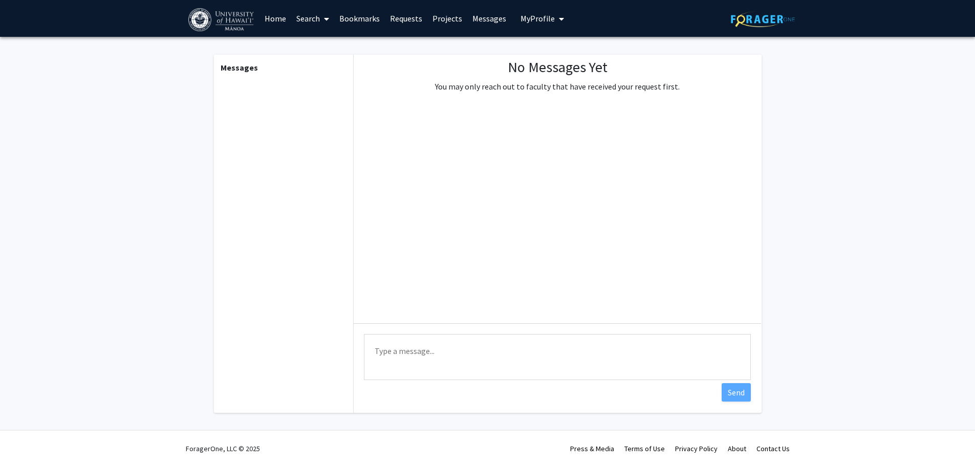
click at [517, 20] on button "My Profile" at bounding box center [542, 18] width 50 height 37
click at [529, 49] on img at bounding box center [537, 52] width 20 height 20
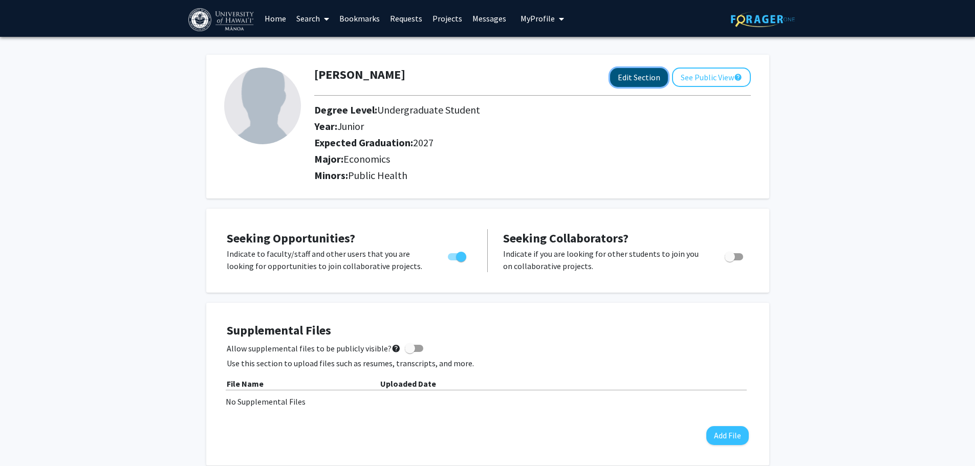
click at [651, 86] on button "Edit Section" at bounding box center [639, 77] width 58 height 19
select select "junior"
select select "2027"
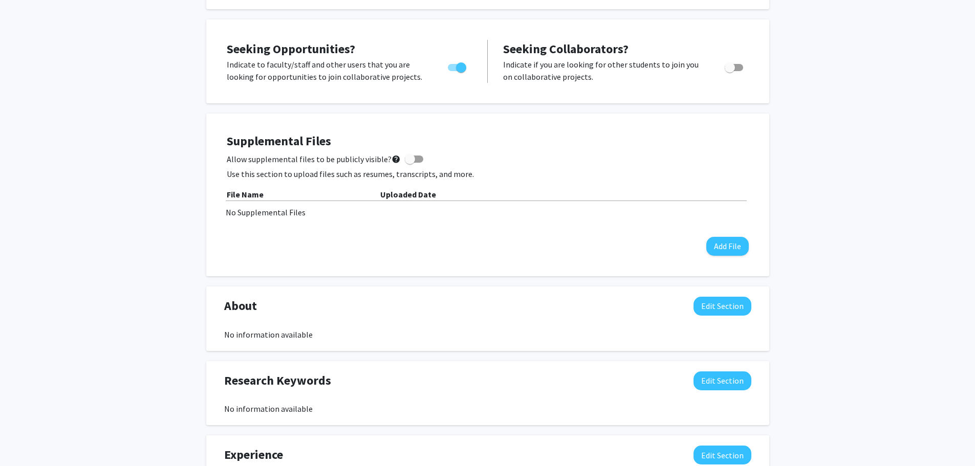
scroll to position [358, 0]
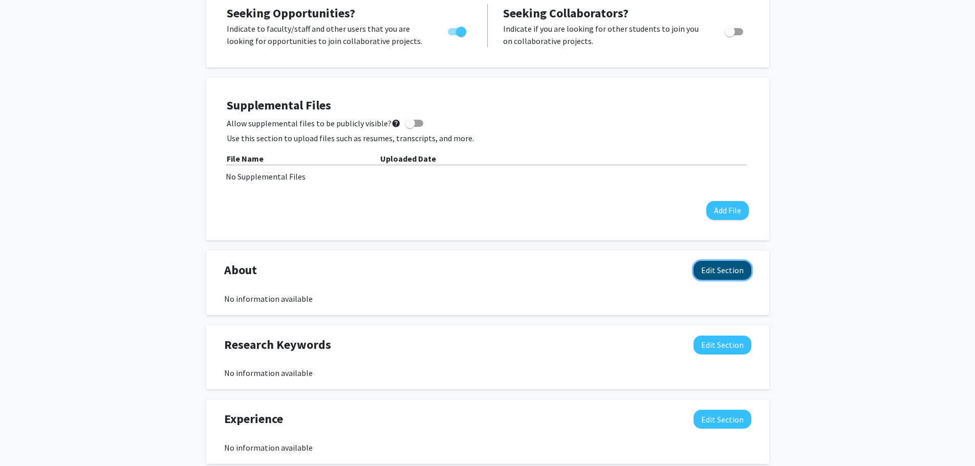
click at [724, 277] on button "Edit Section" at bounding box center [722, 270] width 58 height 19
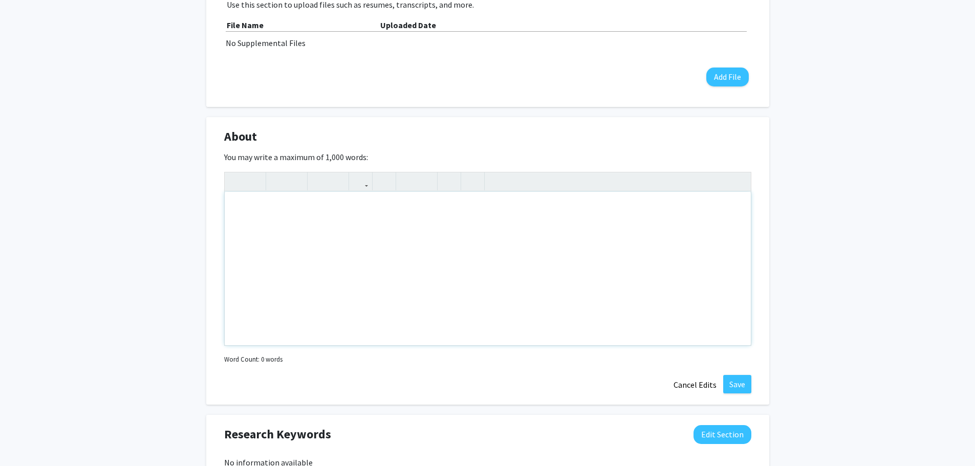
scroll to position [512, 0]
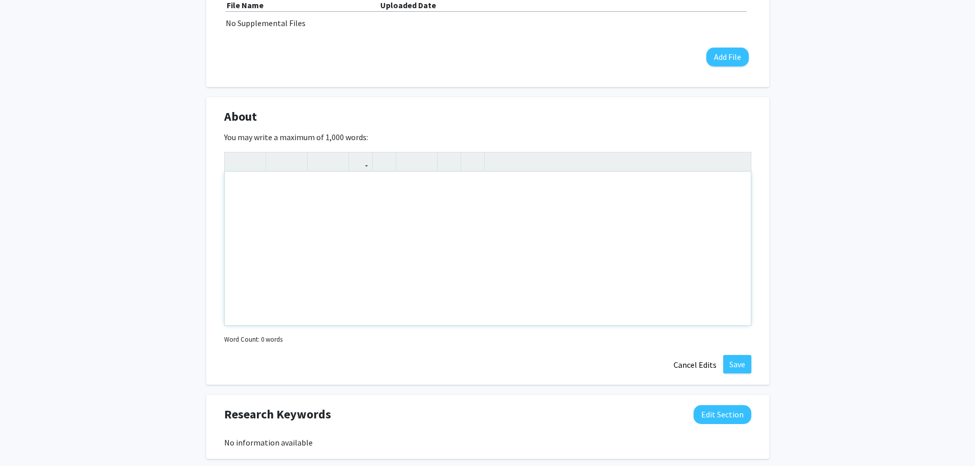
click at [321, 233] on div "Note to users with screen readers: Please deactivate our accessibility plugin f…" at bounding box center [488, 248] width 526 height 153
type textarea "A"
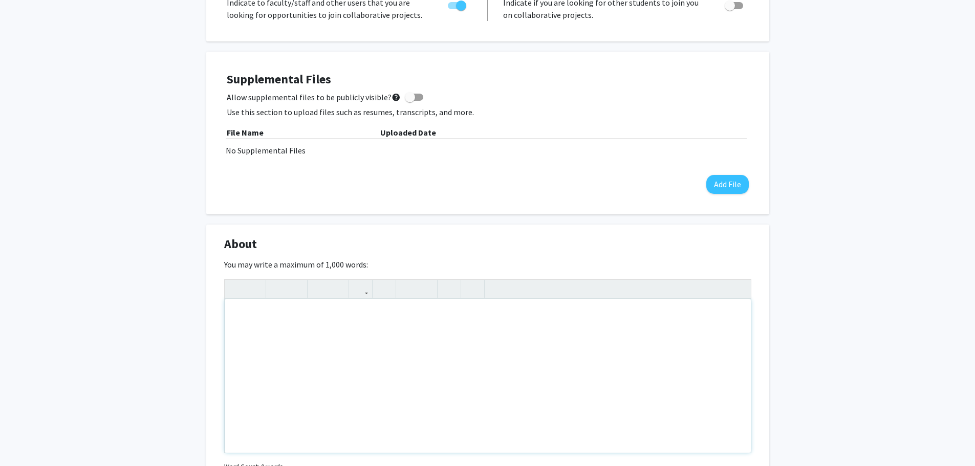
scroll to position [563, 0]
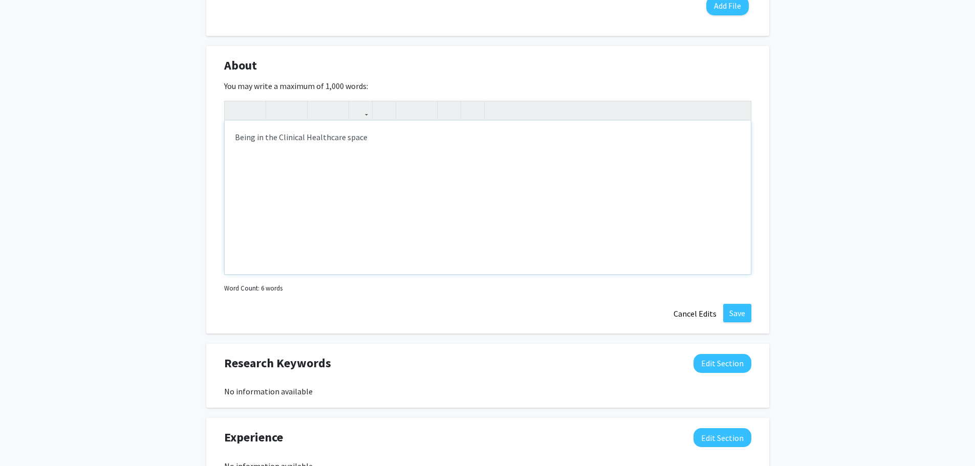
click at [283, 138] on div "Being in the Clinical Healthcare space" at bounding box center [488, 197] width 526 height 153
click at [279, 139] on div "Being in the Clinical Healthcare space" at bounding box center [488, 197] width 526 height 153
click at [309, 135] on div "Being in the clinical Healthcare space" at bounding box center [488, 197] width 526 height 153
click at [382, 141] on div "Being in the clinical healthcare space" at bounding box center [488, 197] width 526 height 153
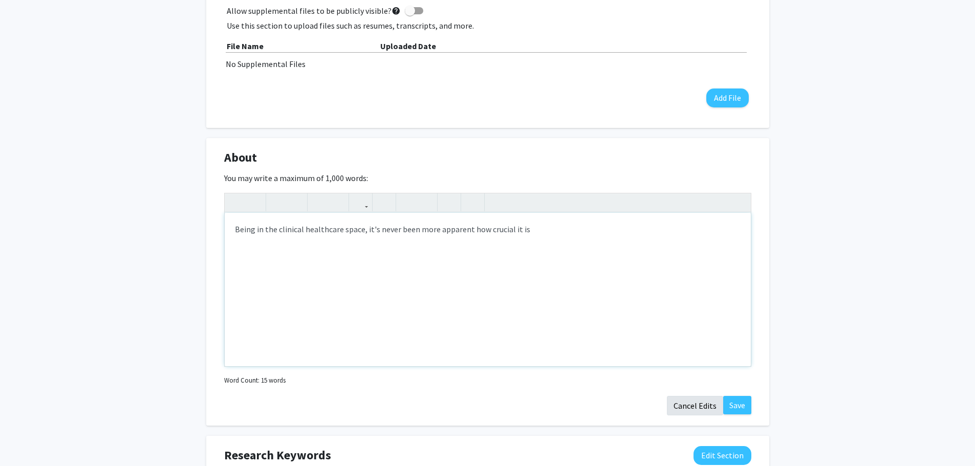
scroll to position [512, 0]
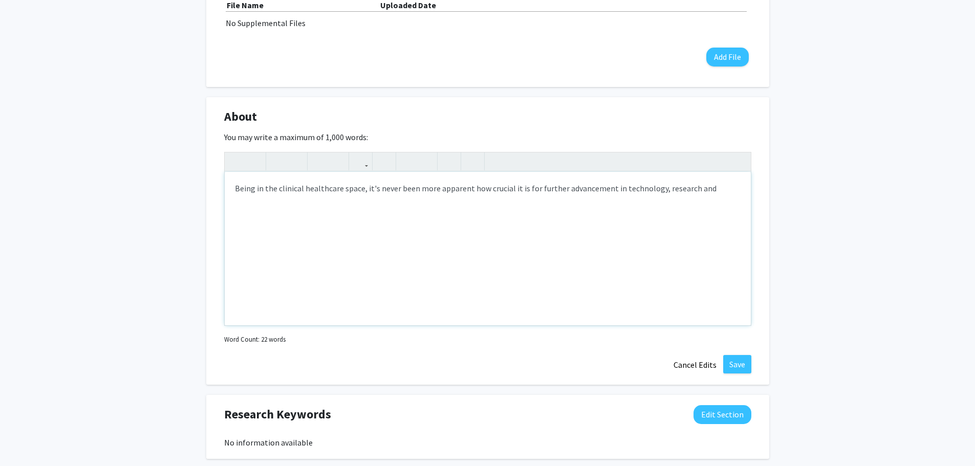
click at [692, 190] on div "Being in the clinical healthcare space, it's never been more apparent how cruci…" at bounding box center [488, 248] width 526 height 153
click at [685, 189] on div "Being in the clinical healthcare space, it's never been more apparent how cruci…" at bounding box center [488, 248] width 526 height 153
click at [566, 217] on div "Being in the clinical healthcare space, it's never been more apparent how cruci…" at bounding box center [488, 248] width 526 height 153
drag, startPoint x: 714, startPoint y: 189, endPoint x: 714, endPoint y: 204, distance: 14.8
click at [714, 189] on div "Being in the clinical healthcare space, it's never been more apparent how cruci…" at bounding box center [488, 248] width 526 height 153
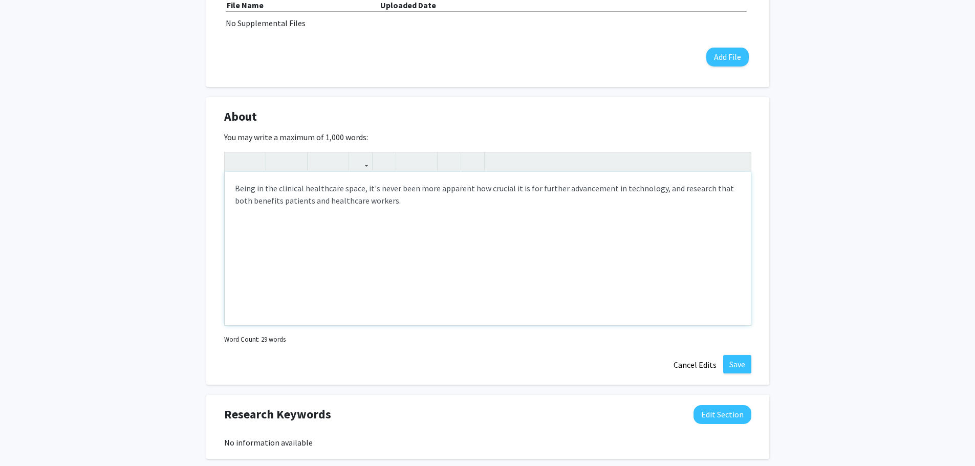
click at [638, 193] on div "Being in the clinical healthcare space, it's never been more apparent how cruci…" at bounding box center [488, 248] width 526 height 153
click at [720, 185] on div "Being in the clinical healthcare space, it's never been more apparent how cruci…" at bounding box center [488, 248] width 526 height 153
click at [359, 216] on div "Being in the clinical healthcare space, it's never been more apparent how cruci…" at bounding box center [488, 248] width 526 height 153
click at [284, 203] on div "Being in the clinical healthcare space, it's never been more apparent how cruci…" at bounding box center [488, 248] width 526 height 153
click at [345, 199] on div "Being in the clinical healthcare space, it's never been more apparent how cruci…" at bounding box center [488, 248] width 526 height 153
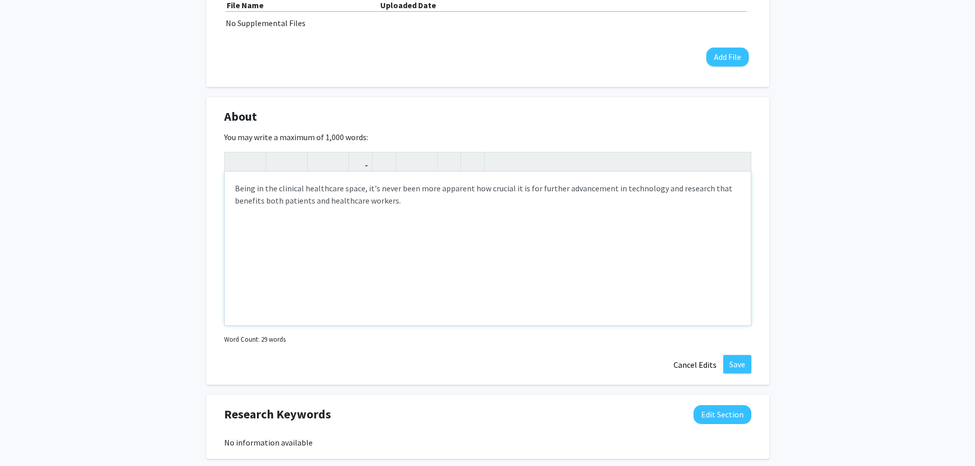
click at [416, 200] on div "Being in the clinical healthcare space, it's never been more apparent how cruci…" at bounding box center [488, 248] width 526 height 153
click at [368, 182] on div "Being in the clinical healthcare space, it's never been more apparent how cruci…" at bounding box center [488, 248] width 526 height 153
click at [572, 192] on div "Being in the clinical healthcare space, it's never been more apparent how cruci…" at bounding box center [488, 248] width 526 height 153
click at [467, 212] on div "Being in the clinical healthcare space, it's never been more apparent how cruci…" at bounding box center [488, 248] width 526 height 153
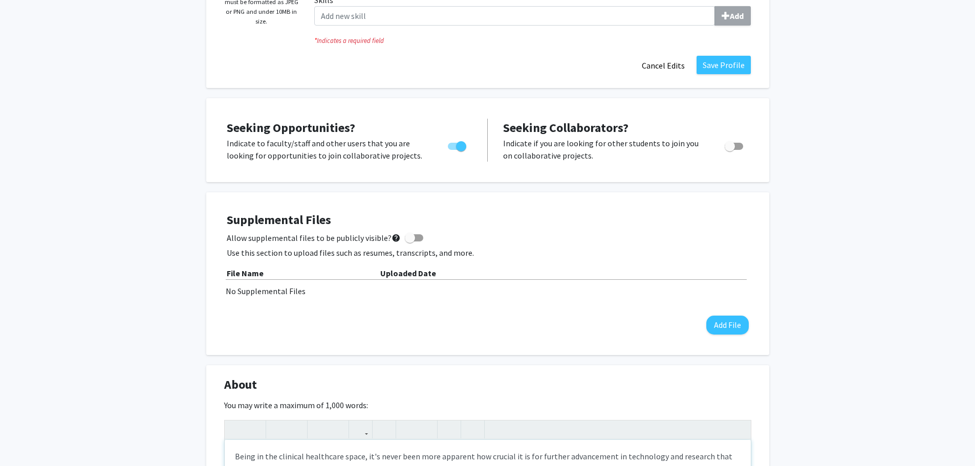
scroll to position [409, 0]
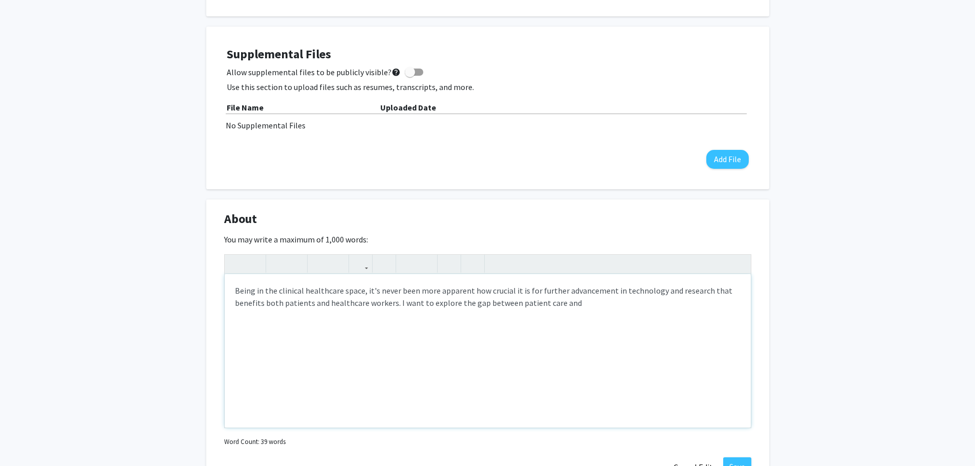
drag, startPoint x: 409, startPoint y: 295, endPoint x: 412, endPoint y: 302, distance: 7.3
click at [409, 295] on div "Being in the clinical healthcare space, it's never been more apparent how cruci…" at bounding box center [488, 350] width 526 height 153
drag, startPoint x: 394, startPoint y: 304, endPoint x: 453, endPoint y: 307, distance: 58.4
click at [453, 307] on div "Being in the clinical healthcare space, it's never been more apparent how cruci…" at bounding box center [488, 350] width 526 height 153
click at [597, 313] on div "Being in the clinical healthcare space, it's never been more apparent how cruci…" at bounding box center [488, 350] width 526 height 153
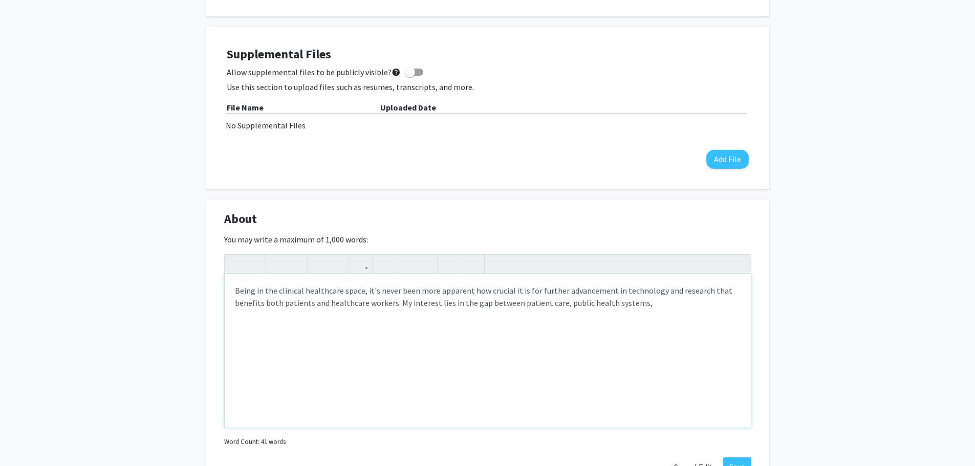
click at [589, 288] on div "Being in the clinical healthcare space, it's never been more apparent how cruci…" at bounding box center [488, 350] width 526 height 153
click at [545, 309] on div "Being in the clinical healthcare space, it has never been more apparent how cru…" at bounding box center [488, 350] width 526 height 153
click at [646, 301] on p "Being in the clinical healthcare space, it has never been more apparent how cru…" at bounding box center [487, 296] width 505 height 25
click at [372, 317] on p "Being in the clinical healthcare space, it has never been more apparent how cru…" at bounding box center [487, 302] width 505 height 37
click at [403, 324] on div "Being in the clinical healthcare space, it has never been more apparent how cru…" at bounding box center [488, 350] width 526 height 153
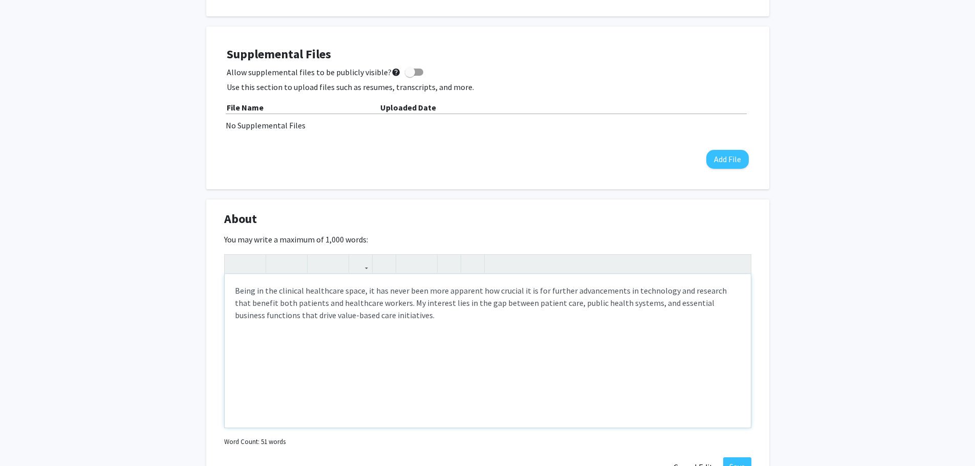
click at [463, 314] on p "Being in the clinical healthcare space, it has never been more apparent how cru…" at bounding box center [487, 302] width 505 height 37
drag, startPoint x: 591, startPoint y: 317, endPoint x: 545, endPoint y: 317, distance: 45.5
click at [545, 317] on p "Being in the clinical healthcare space, it has never been more apparent how cru…" at bounding box center [487, 302] width 505 height 37
type textarea "<p>Being in the clinical healthcare space, it has never been more apparent how …"
click at [814, 343] on div "Add Photo Remove Photo Please upload a profile picture with approximately a 1:1…" at bounding box center [487, 260] width 975 height 1265
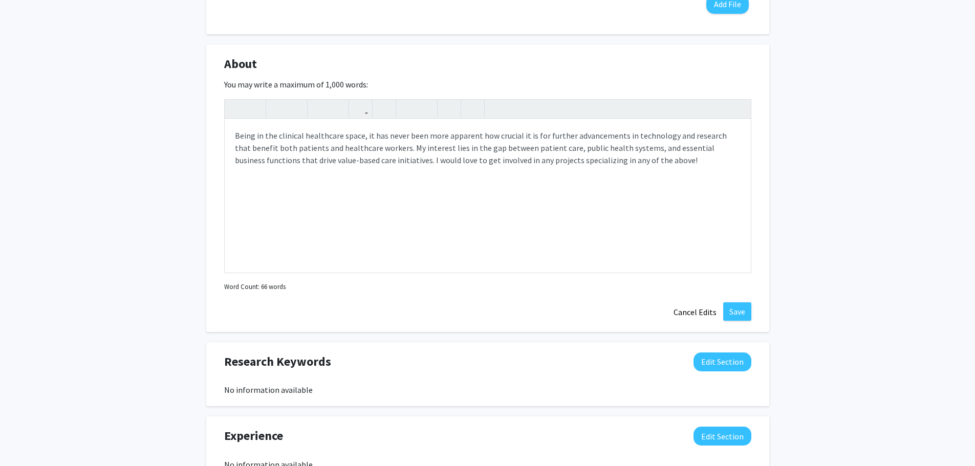
scroll to position [614, 0]
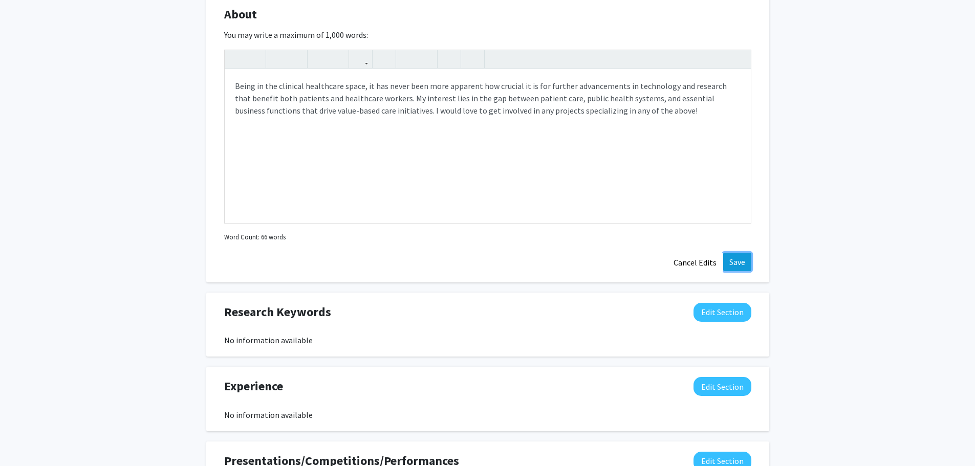
click at [747, 263] on button "Save" at bounding box center [737, 262] width 28 height 18
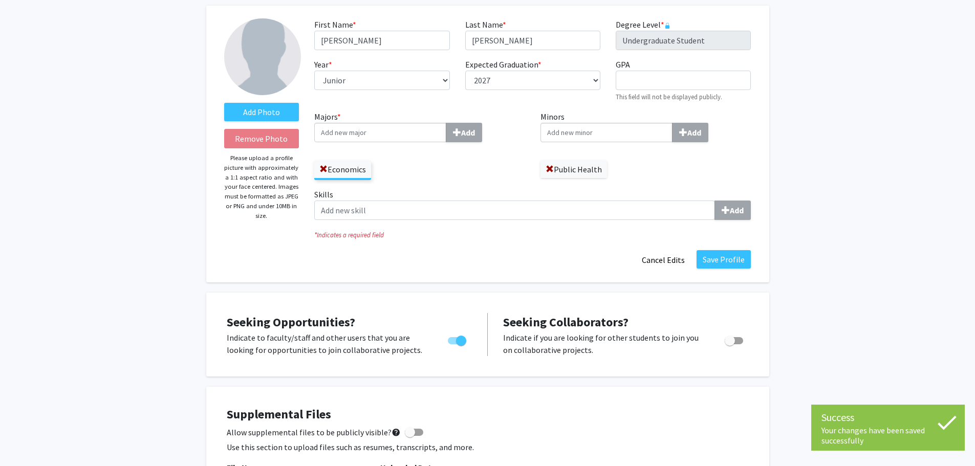
scroll to position [0, 0]
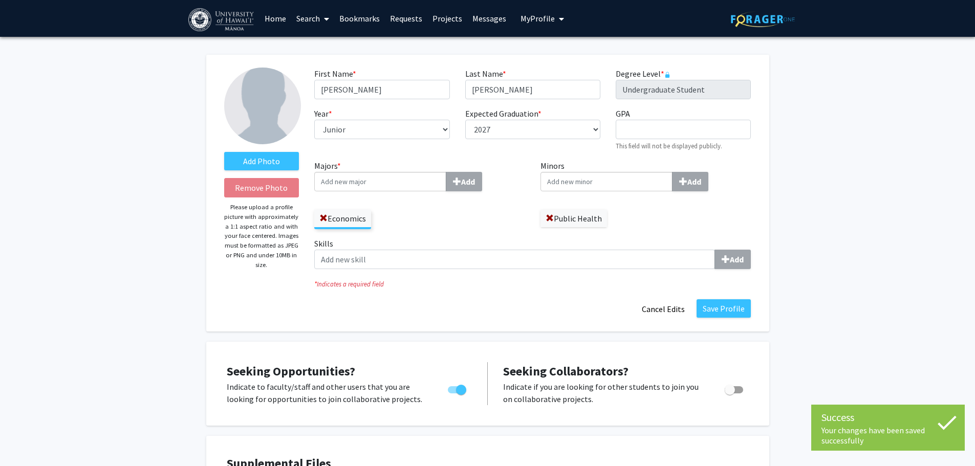
click at [534, 16] on span "My Profile" at bounding box center [537, 18] width 34 height 10
click at [562, 54] on span "View Profile" at bounding box center [584, 58] width 62 height 11
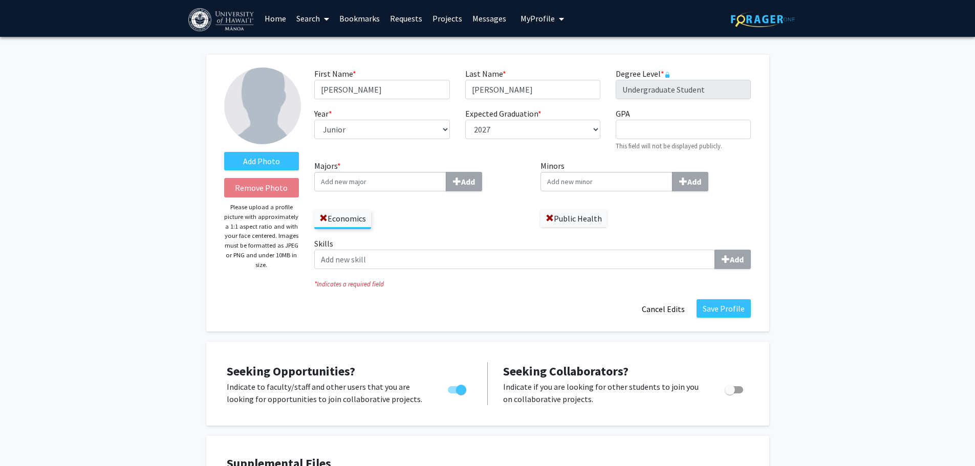
click at [345, 15] on link "Bookmarks" at bounding box center [359, 19] width 51 height 36
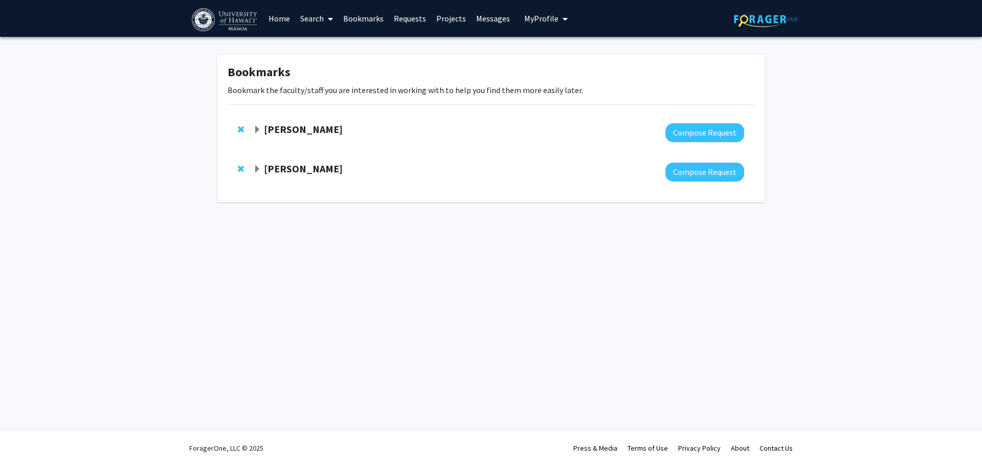
click at [254, 133] on span "Expand Naiyi Fincham Bookmark" at bounding box center [257, 130] width 8 height 8
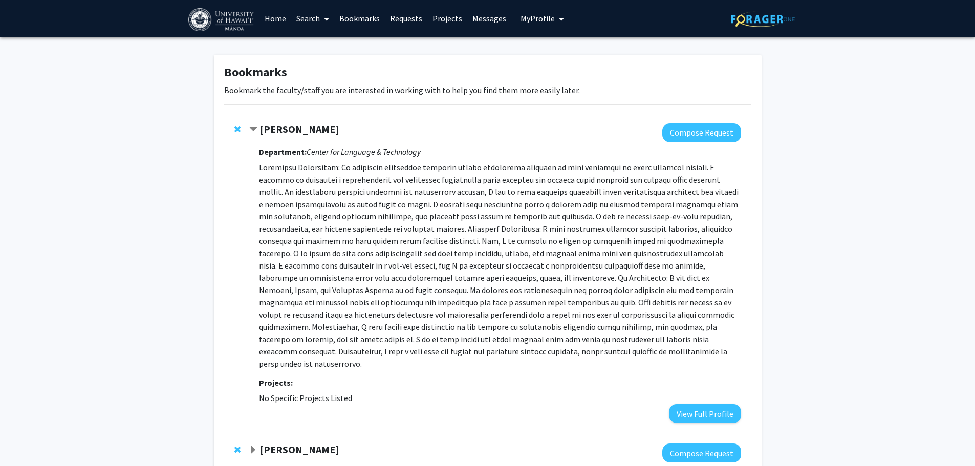
click at [292, 127] on strong "[PERSON_NAME]" at bounding box center [299, 129] width 79 height 13
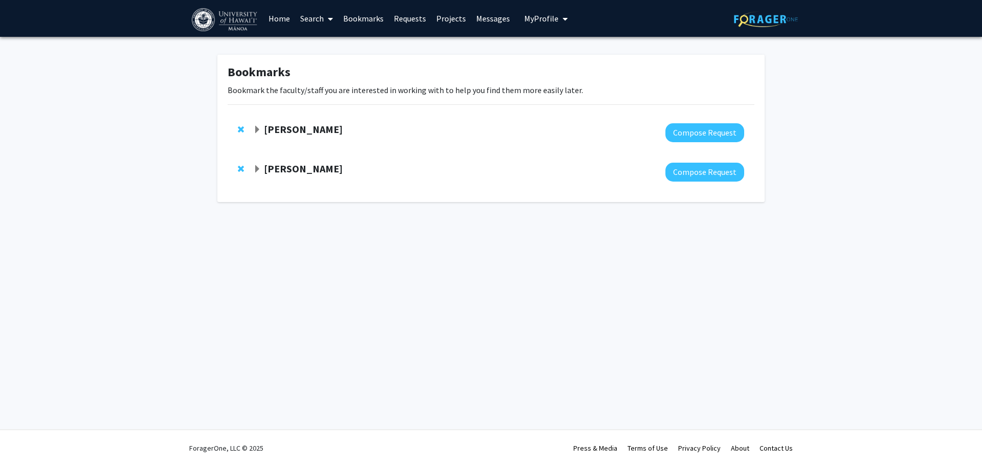
click at [298, 173] on strong "[PERSON_NAME]" at bounding box center [303, 168] width 79 height 13
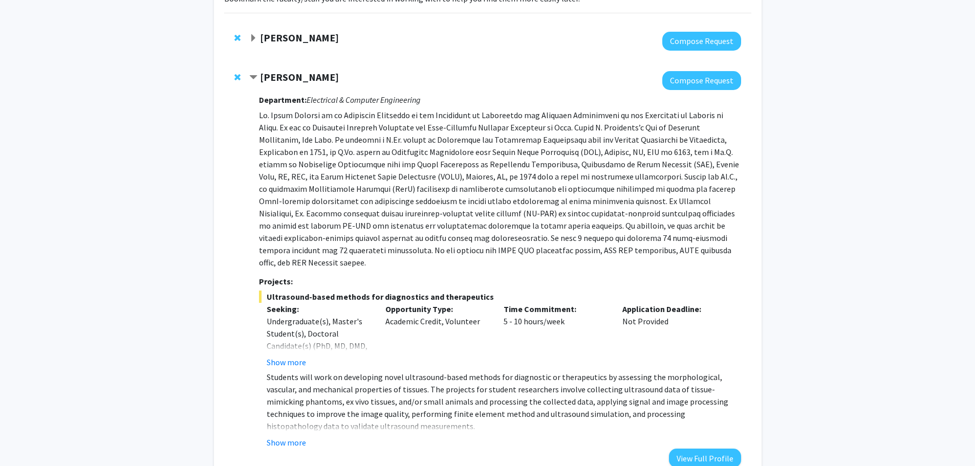
scroll to position [153, 0]
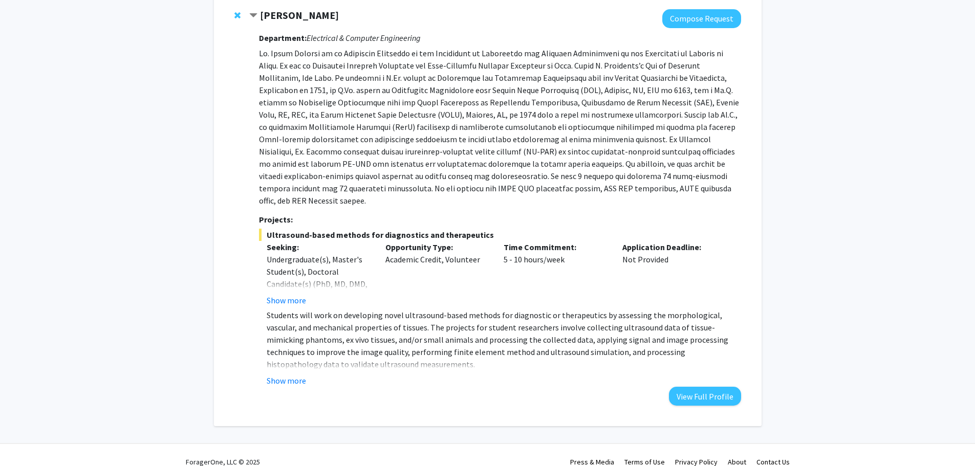
click at [293, 360] on fg-read-more "Students will work on developing novel ultrasound-based methods for diagnostic …" at bounding box center [499, 348] width 481 height 78
click at [293, 374] on button "Show more" at bounding box center [286, 380] width 39 height 12
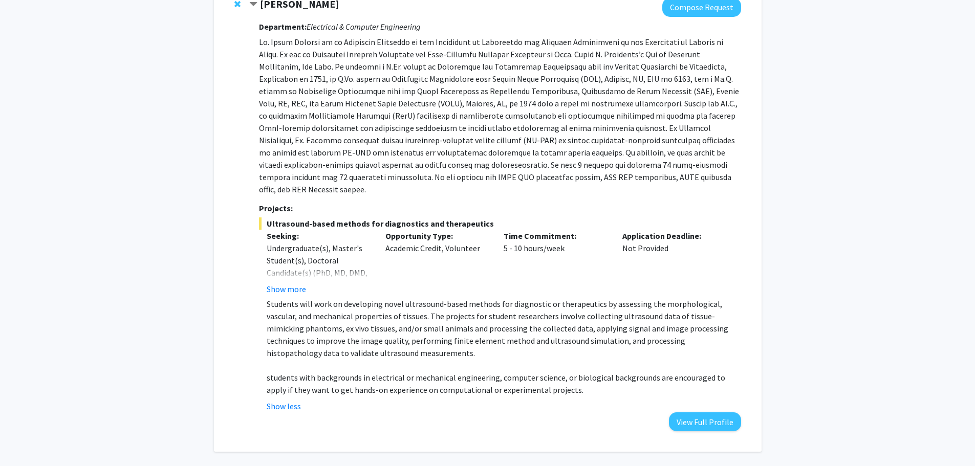
scroll to position [192, 0]
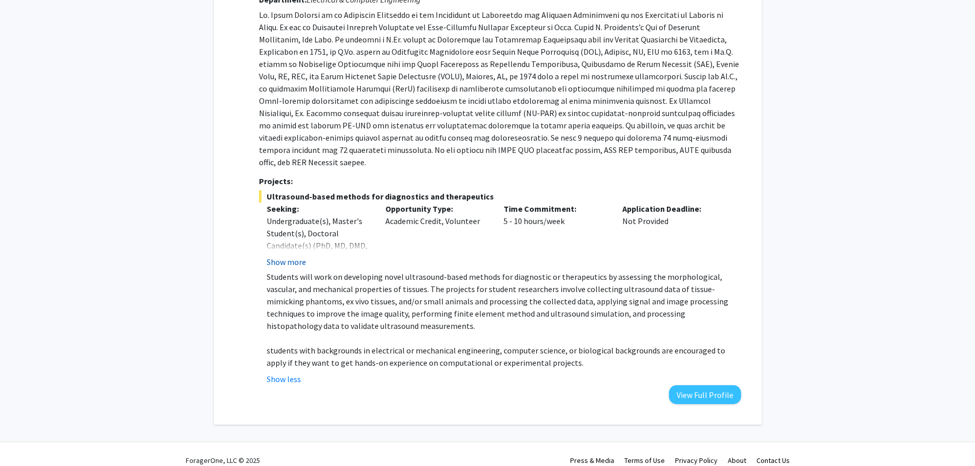
click at [287, 256] on button "Show more" at bounding box center [286, 262] width 39 height 12
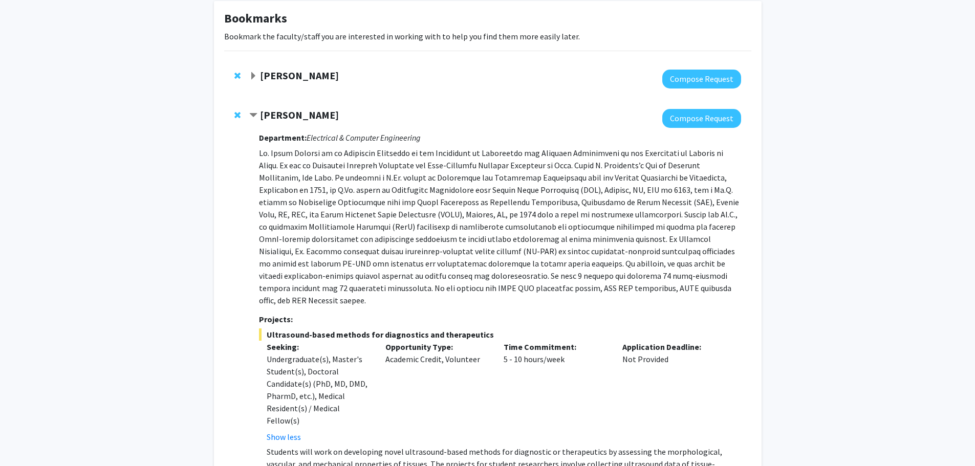
scroll to position [0, 0]
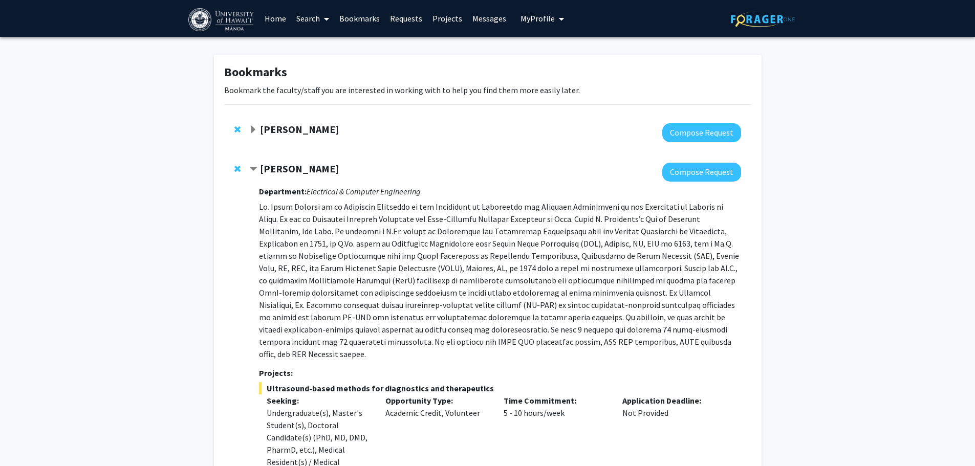
click at [523, 25] on button "My Profile" at bounding box center [542, 18] width 50 height 37
click at [564, 65] on div "[PERSON_NAME] View Profile Account Settings Log Out" at bounding box center [573, 71] width 113 height 69
click at [564, 60] on span "View Profile" at bounding box center [584, 58] width 62 height 11
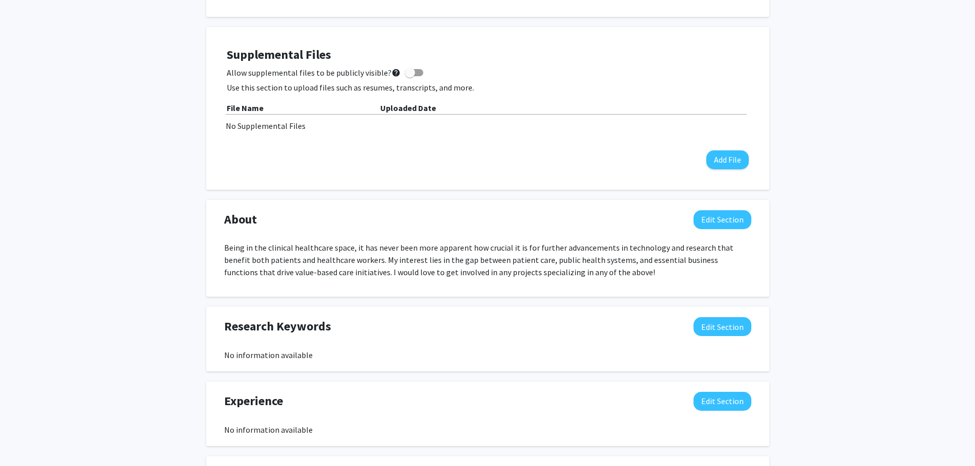
scroll to position [307, 0]
